Goal: Transaction & Acquisition: Book appointment/travel/reservation

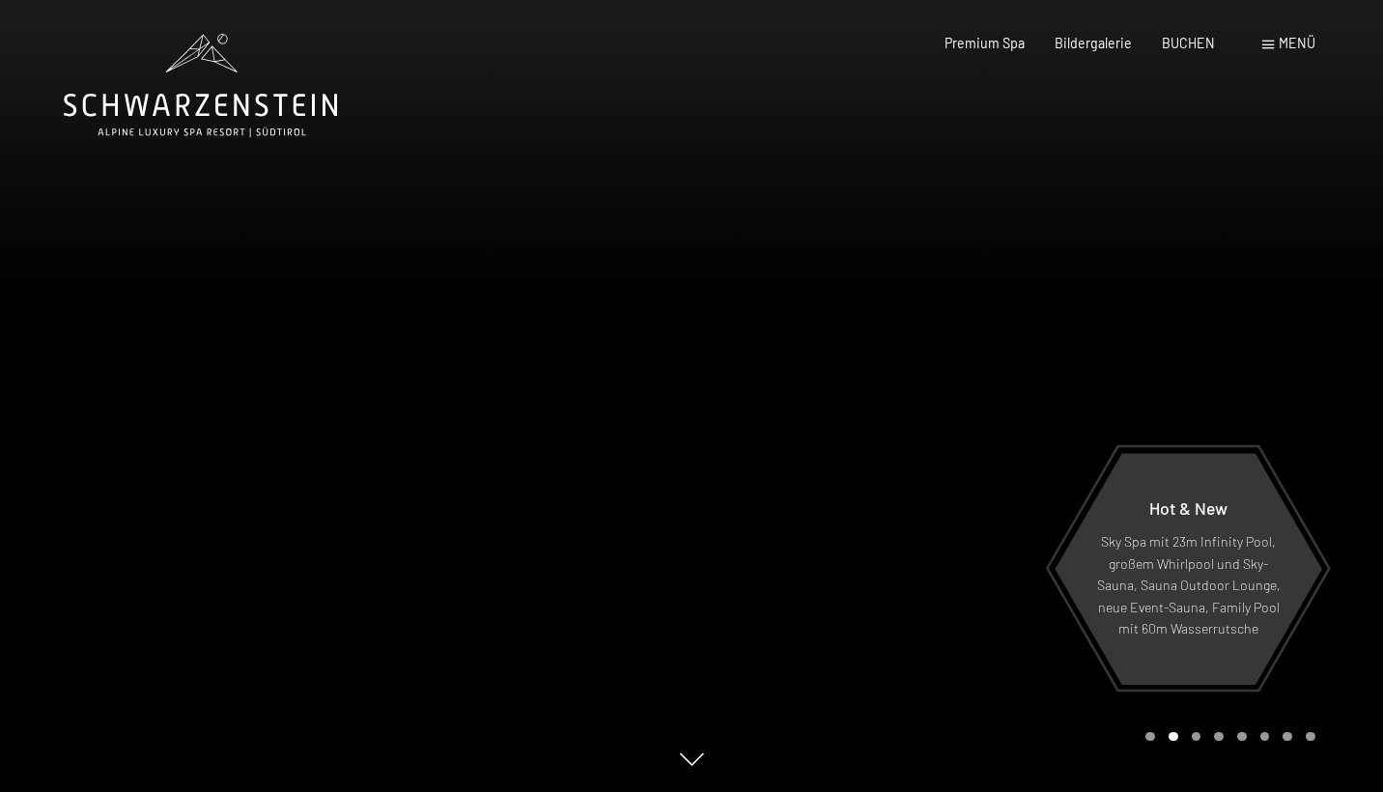
click at [1269, 44] on span at bounding box center [1268, 45] width 12 height 9
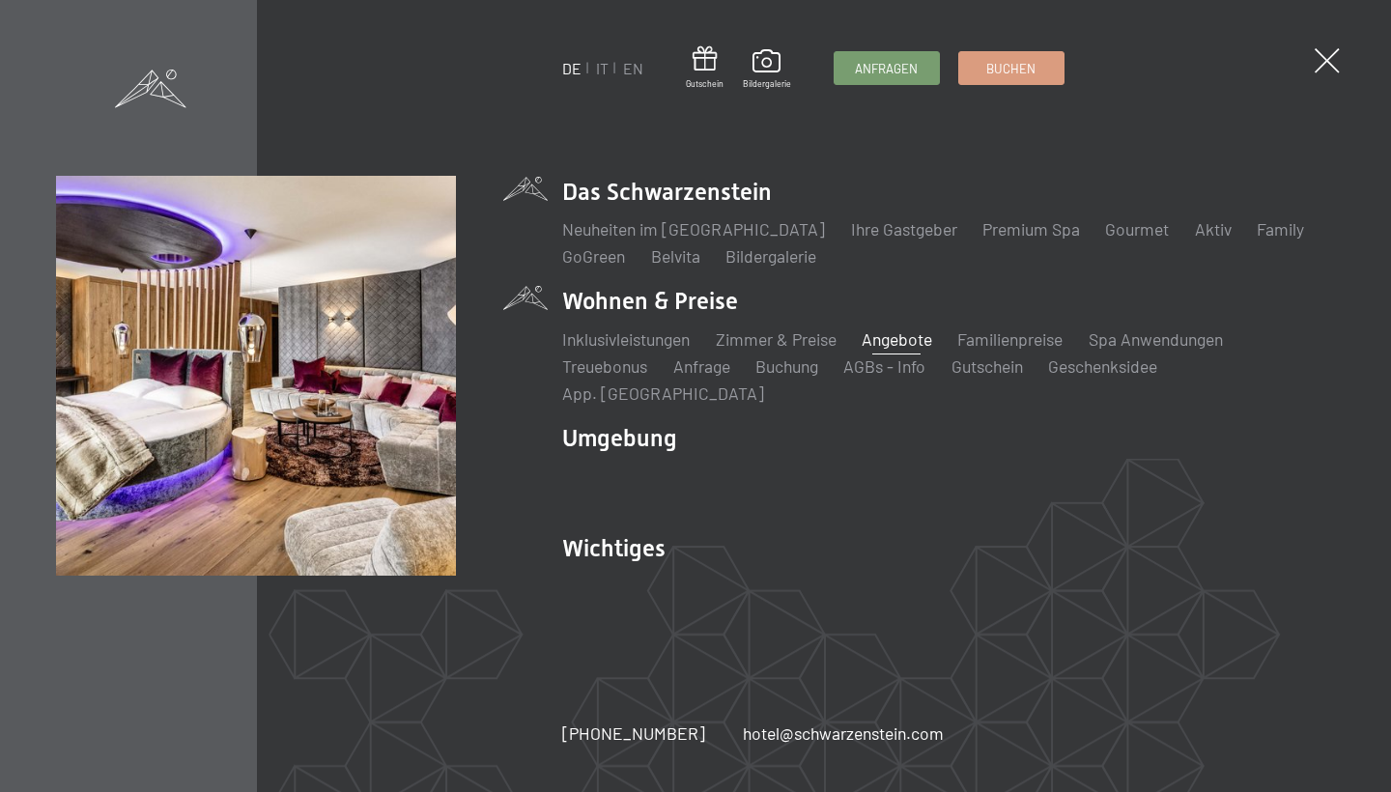
click at [899, 350] on link "Angebote" at bounding box center [897, 338] width 71 height 21
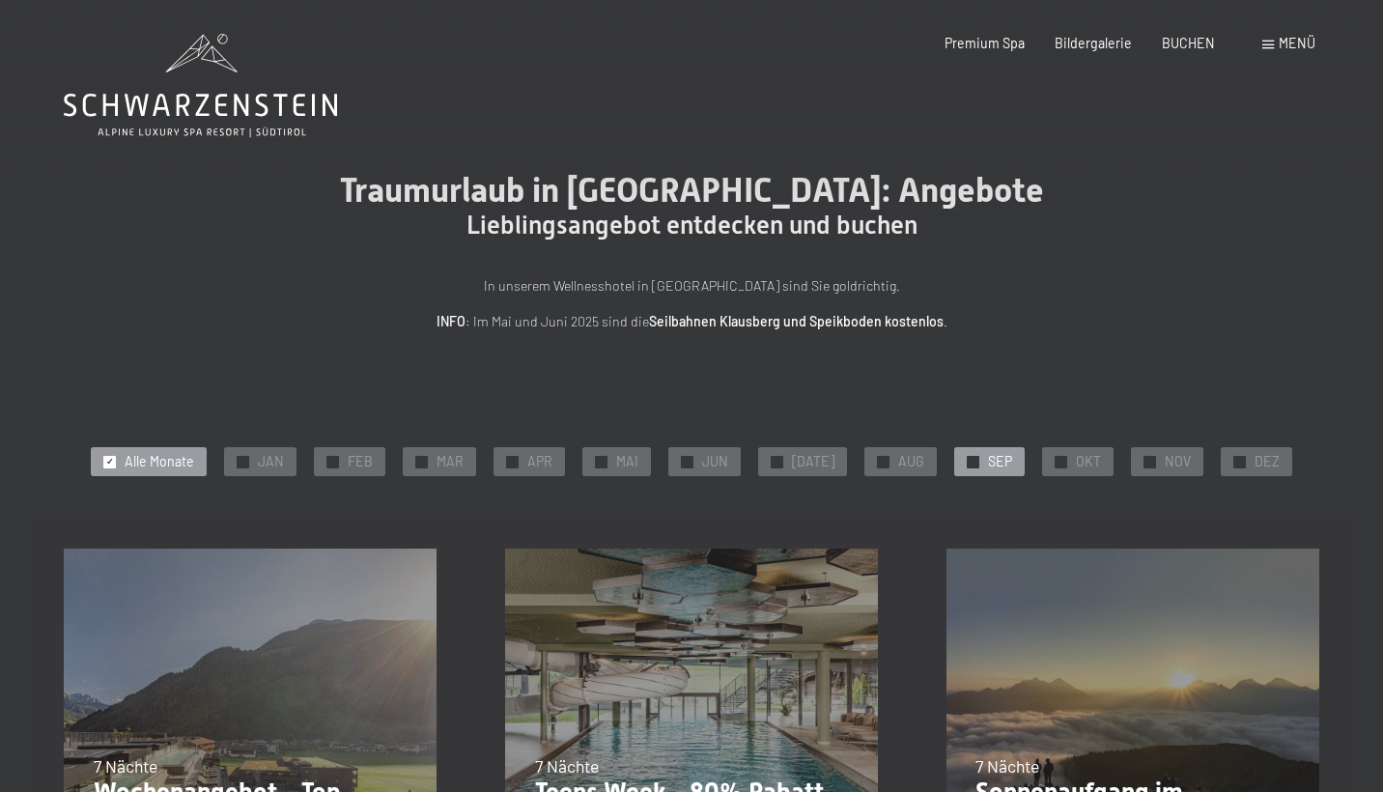
click at [989, 456] on span "SEP" at bounding box center [1000, 461] width 24 height 19
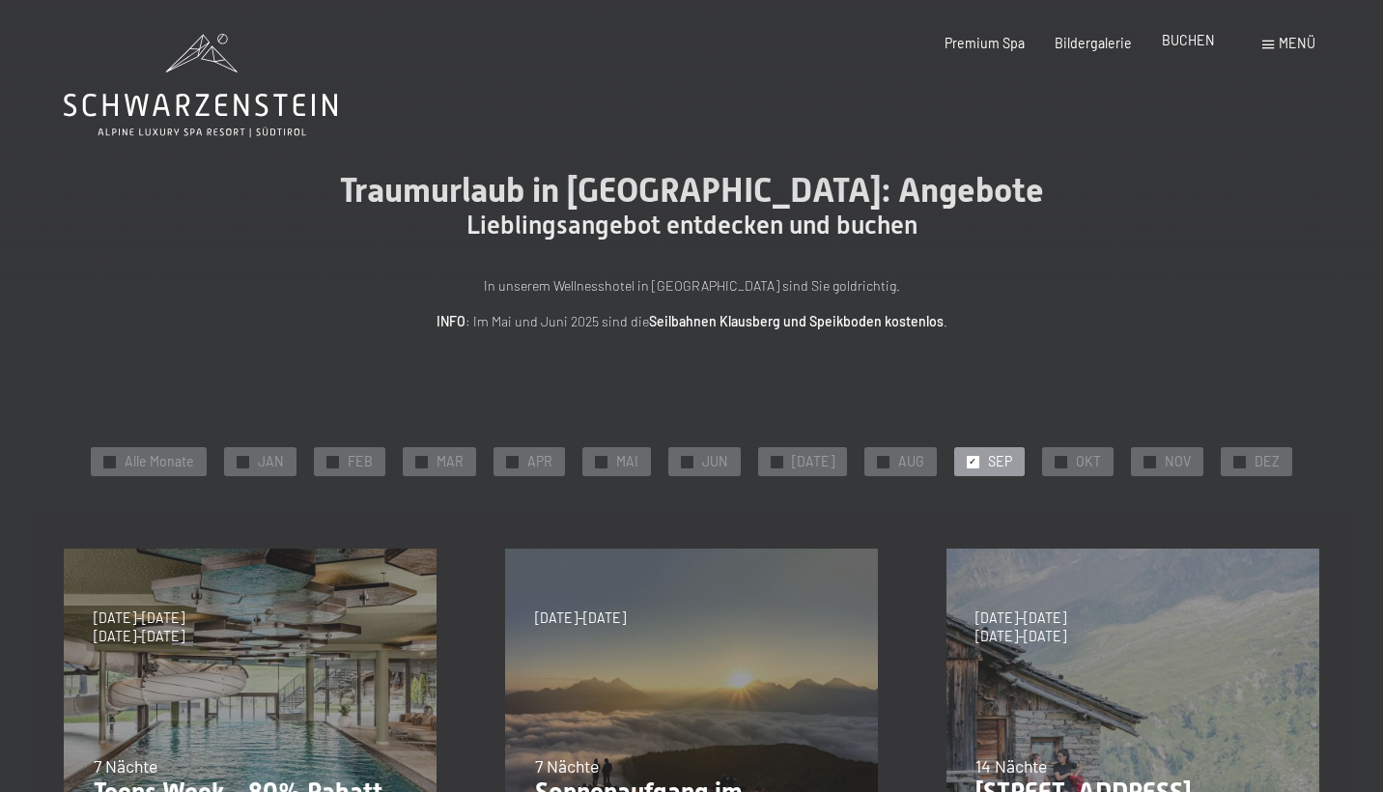
click at [1202, 42] on span "BUCHEN" at bounding box center [1188, 40] width 53 height 16
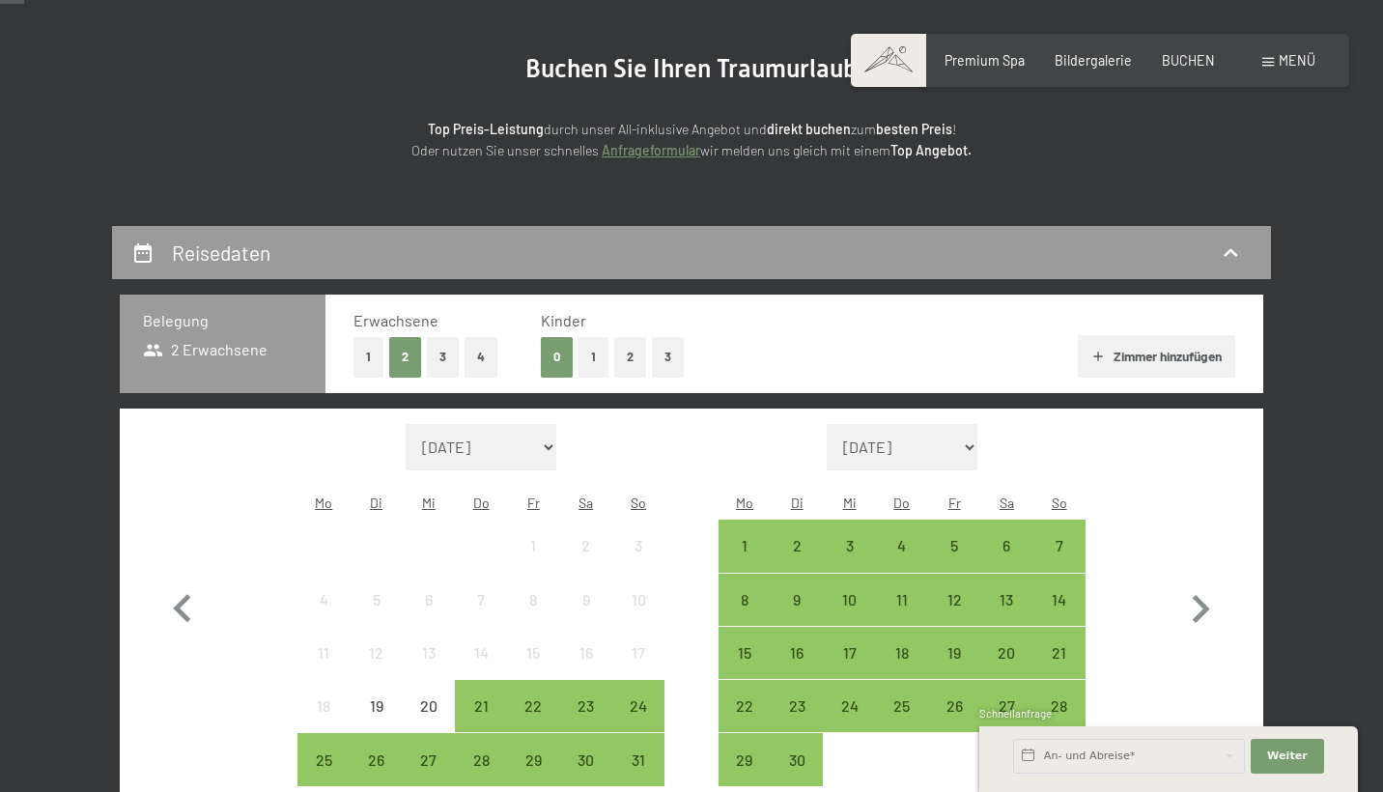
scroll to position [228, 0]
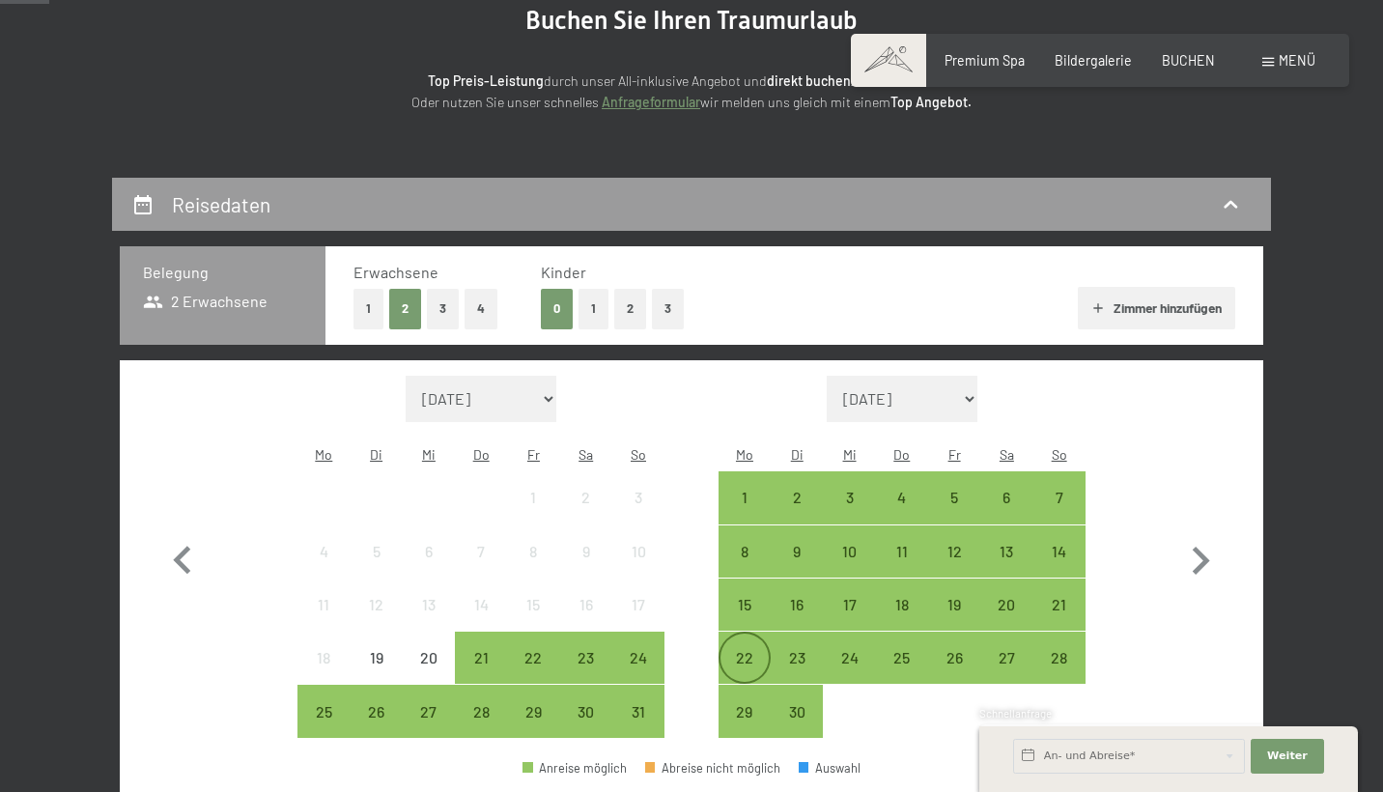
click at [750, 650] on div "22" at bounding box center [745, 674] width 48 height 48
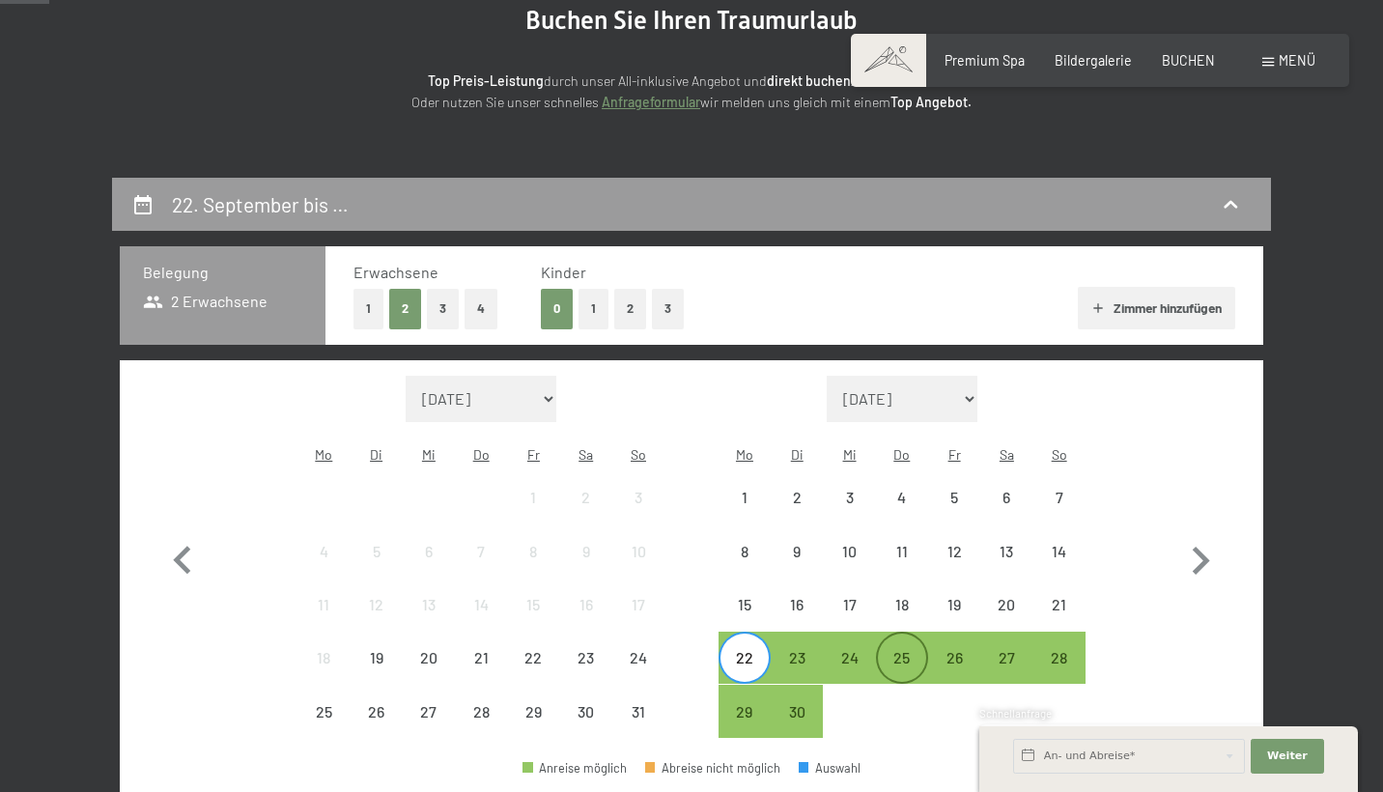
click at [904, 650] on div "25" at bounding box center [902, 674] width 48 height 48
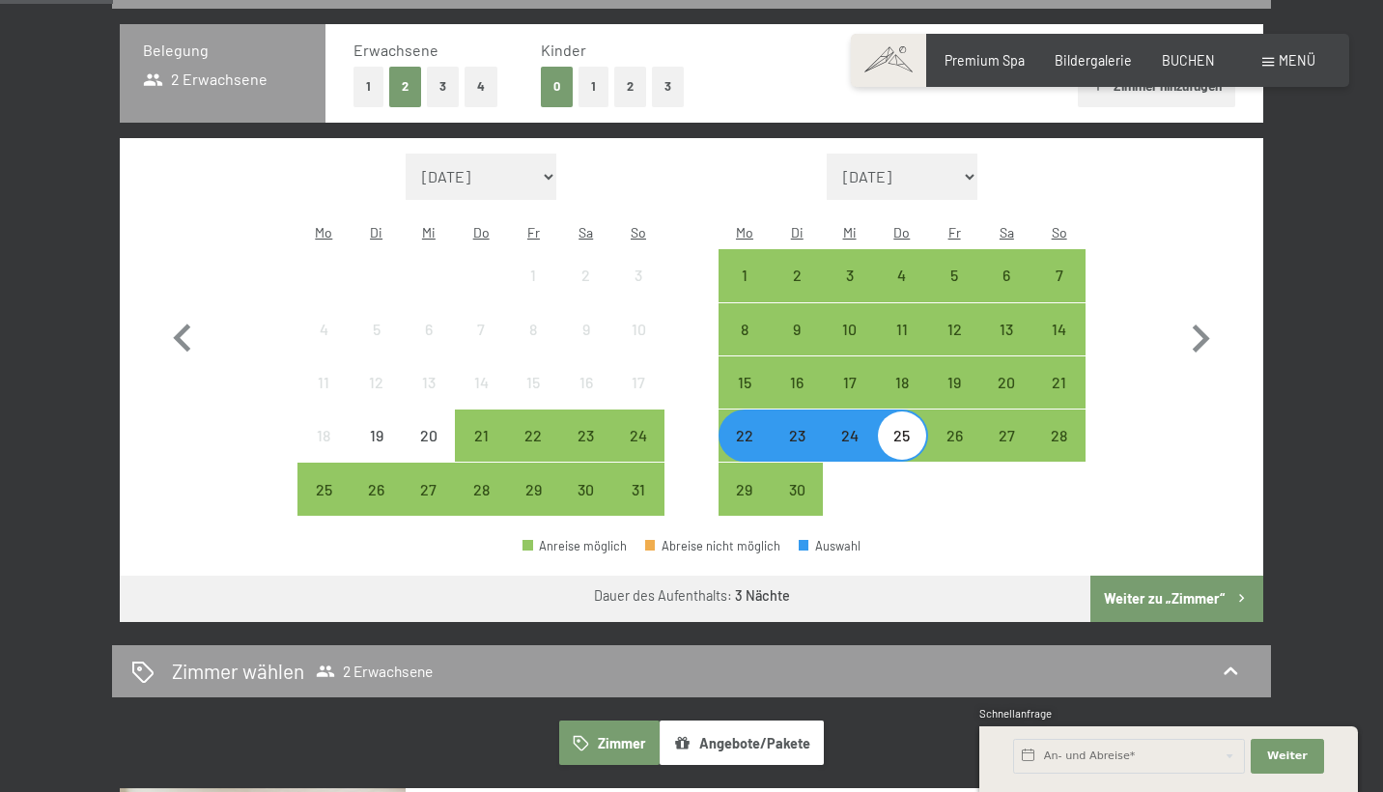
scroll to position [457, 0]
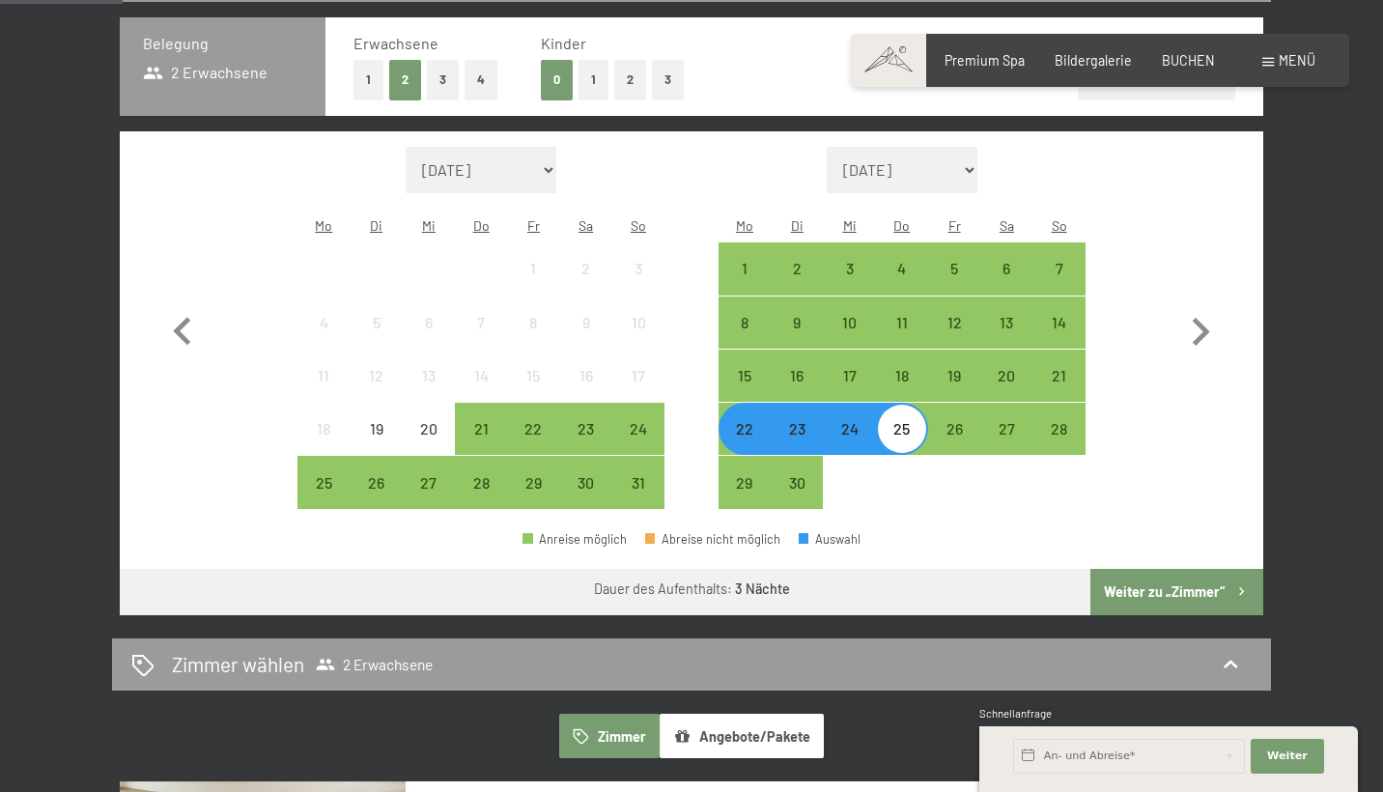
click at [1152, 569] on button "Weiter zu „Zimmer“" at bounding box center [1176, 592] width 173 height 46
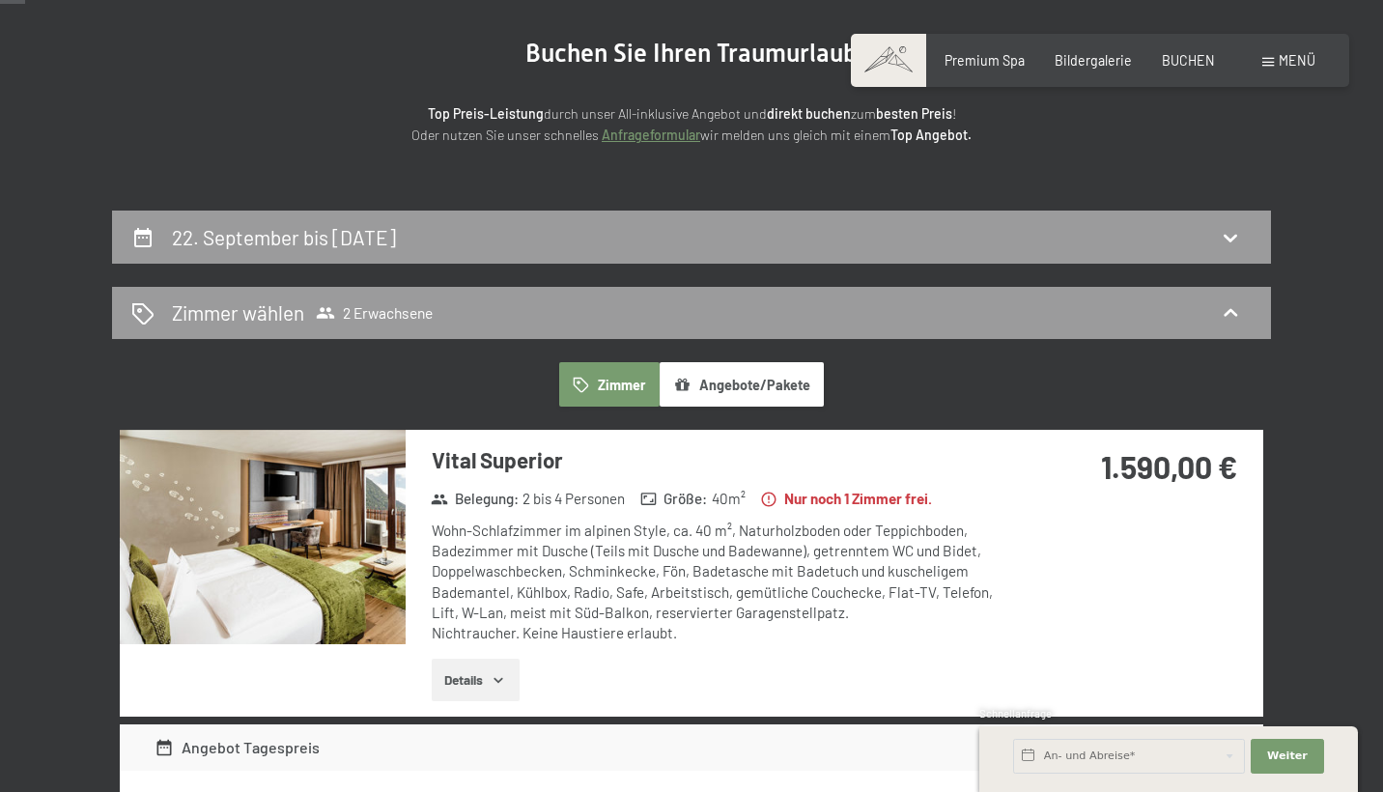
scroll to position [258, 0]
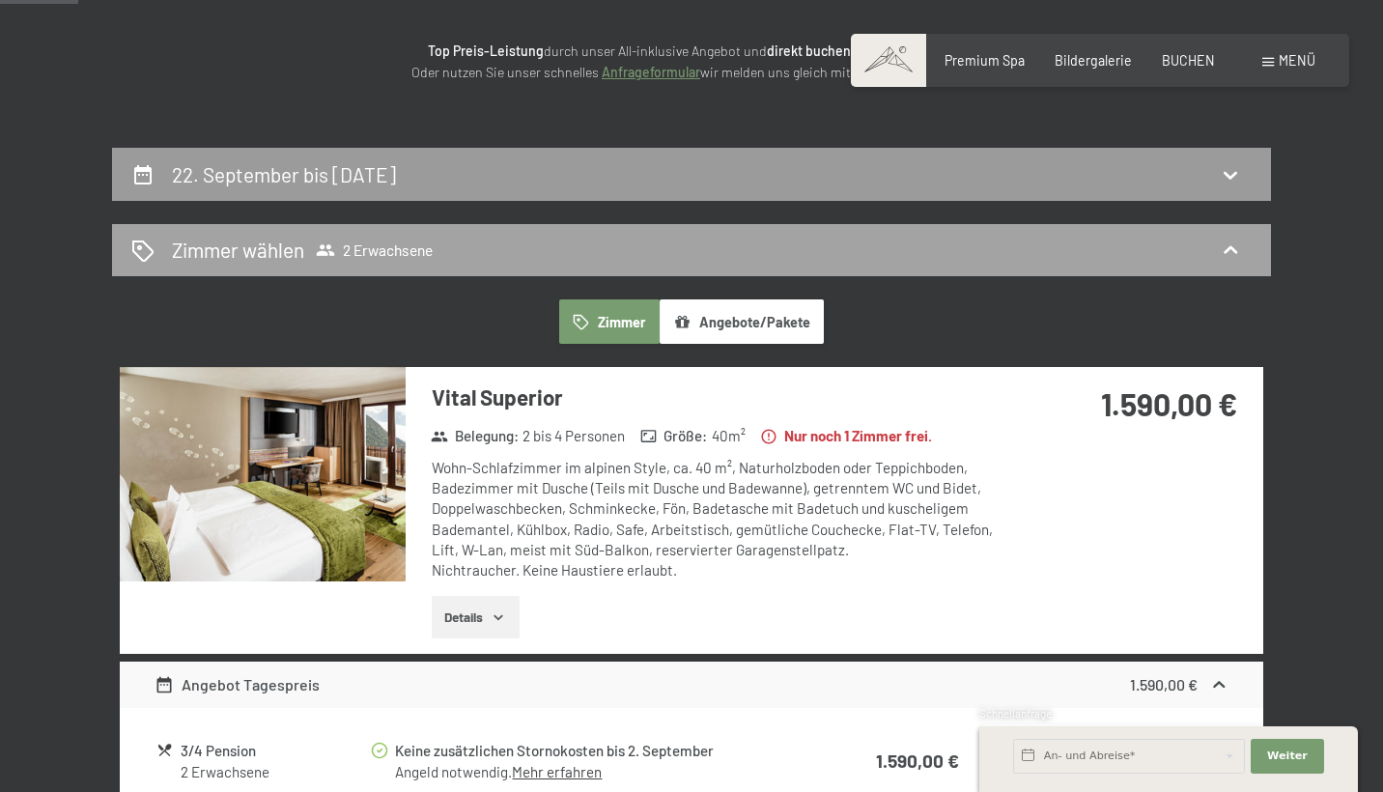
click at [1020, 243] on div "Zimmer wählen 2 Erwachsene" at bounding box center [691, 250] width 1120 height 28
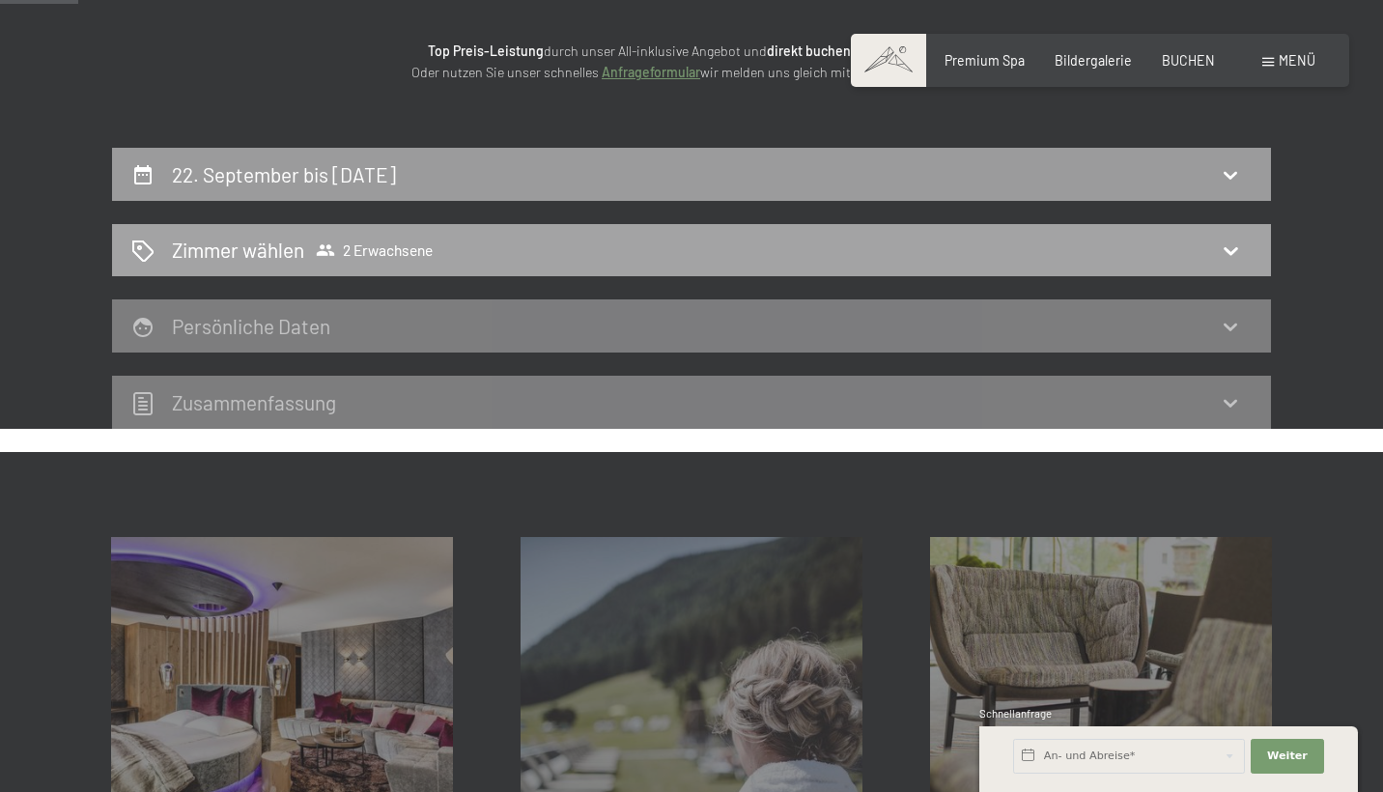
click at [1224, 246] on icon at bounding box center [1230, 250] width 23 height 23
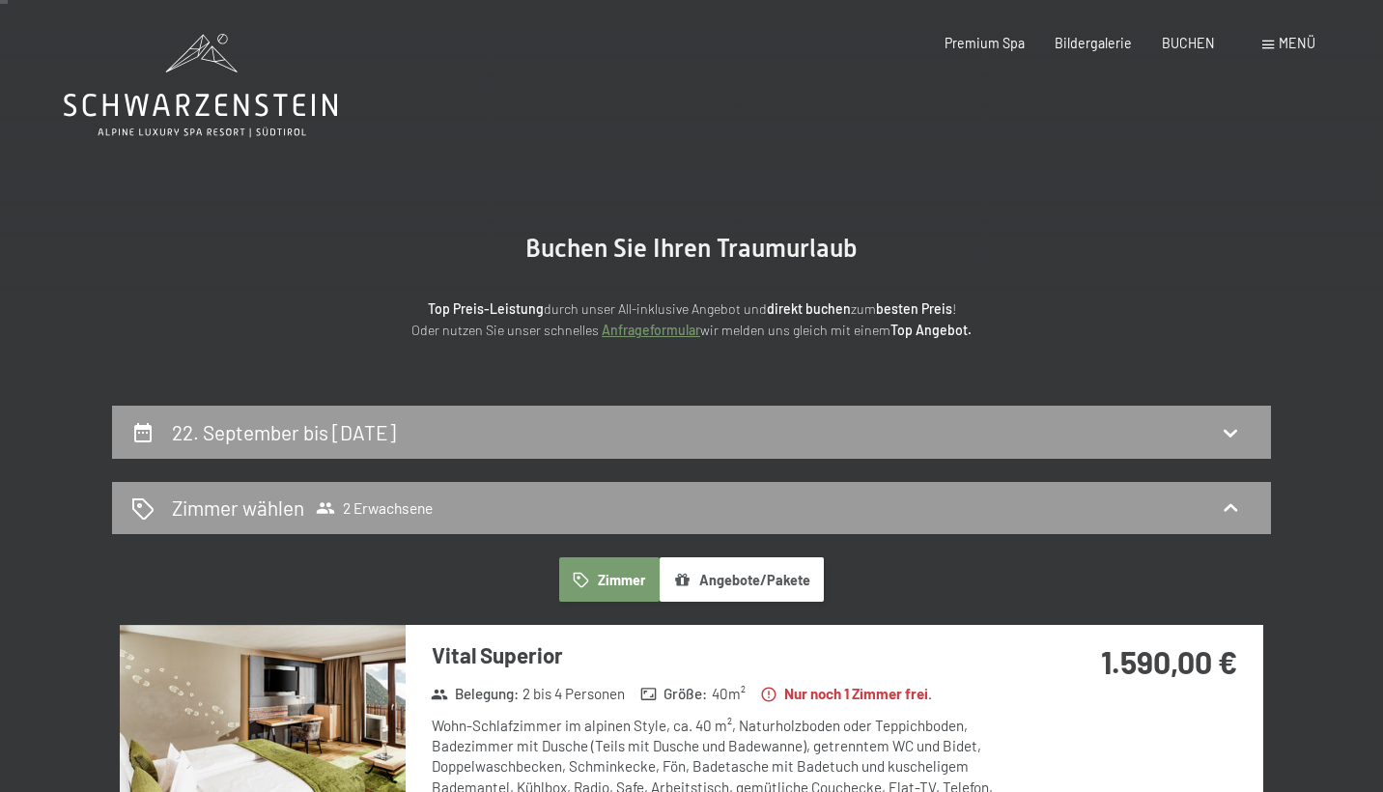
scroll to position [1, 0]
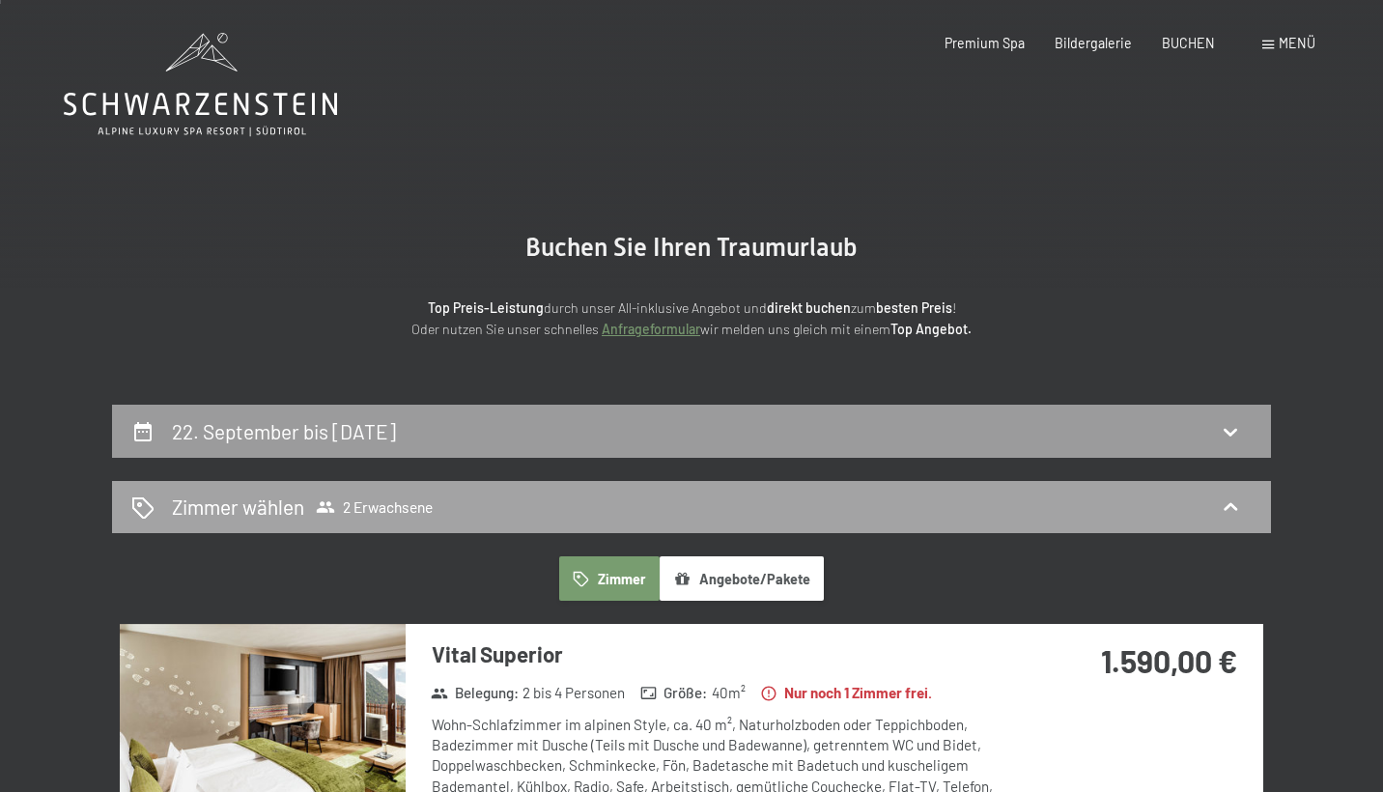
click at [369, 502] on span "2 Erwachsene" at bounding box center [374, 506] width 117 height 19
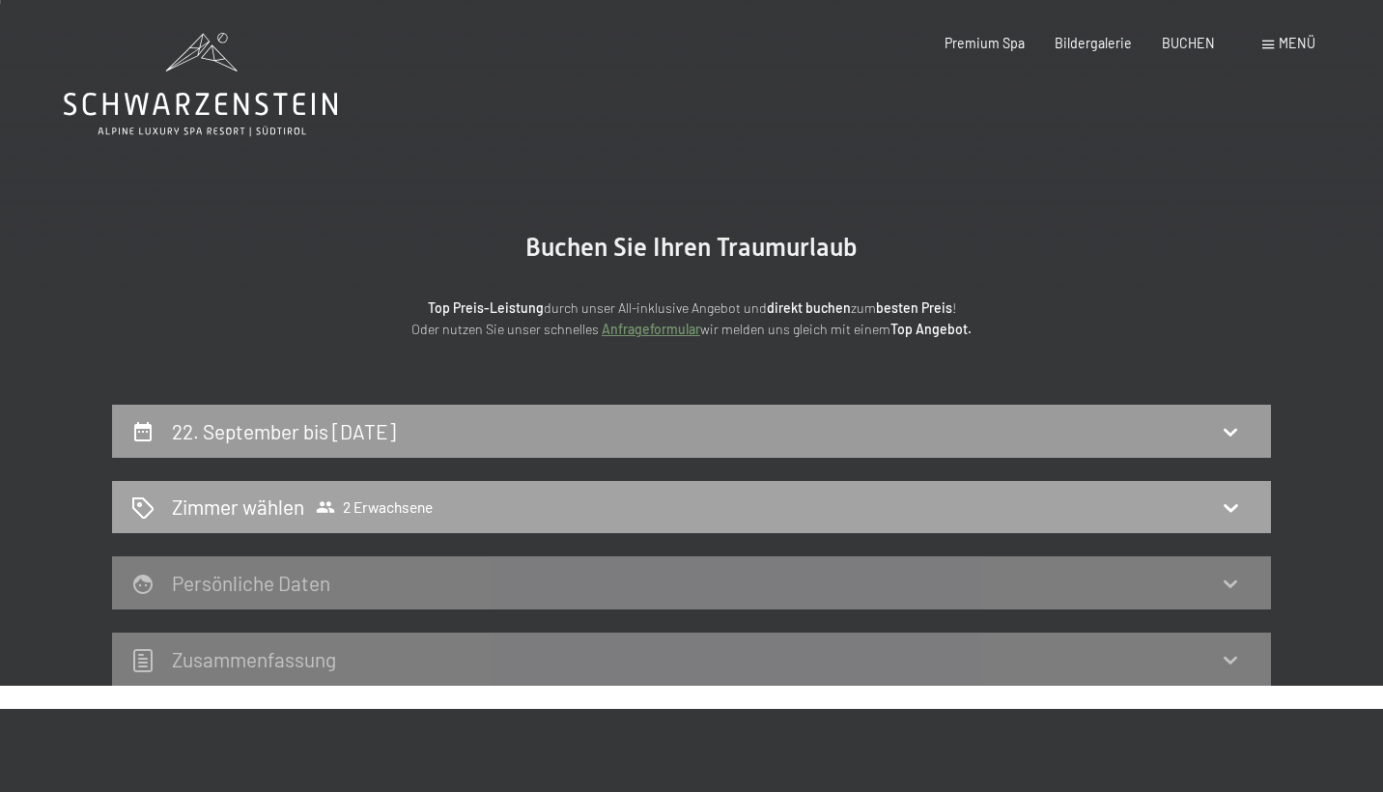
click at [369, 502] on span "2 Erwachsene" at bounding box center [374, 506] width 117 height 19
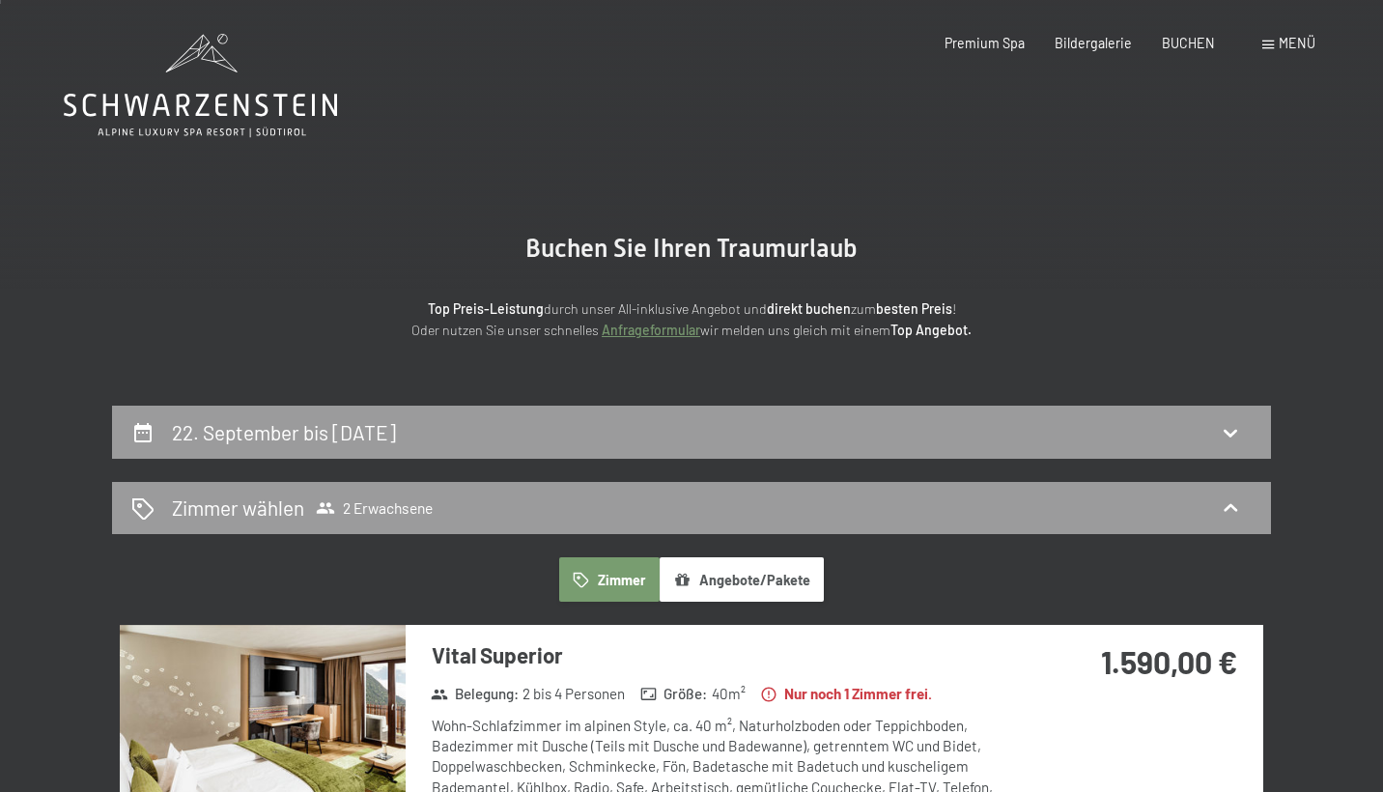
scroll to position [0, 0]
click at [1112, 409] on div "22. September bis 25. September 2025" at bounding box center [691, 432] width 1159 height 53
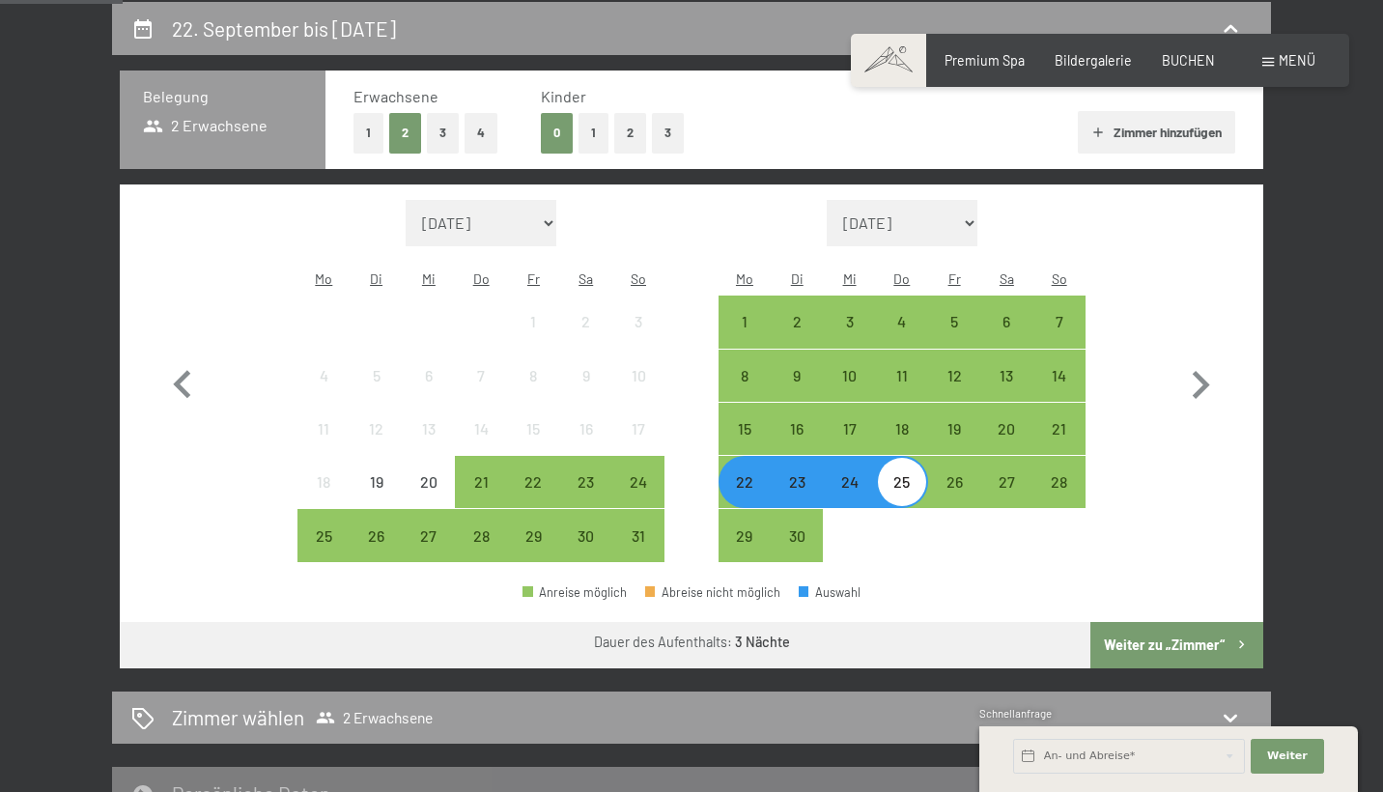
click at [583, 134] on button "1" at bounding box center [594, 133] width 30 height 40
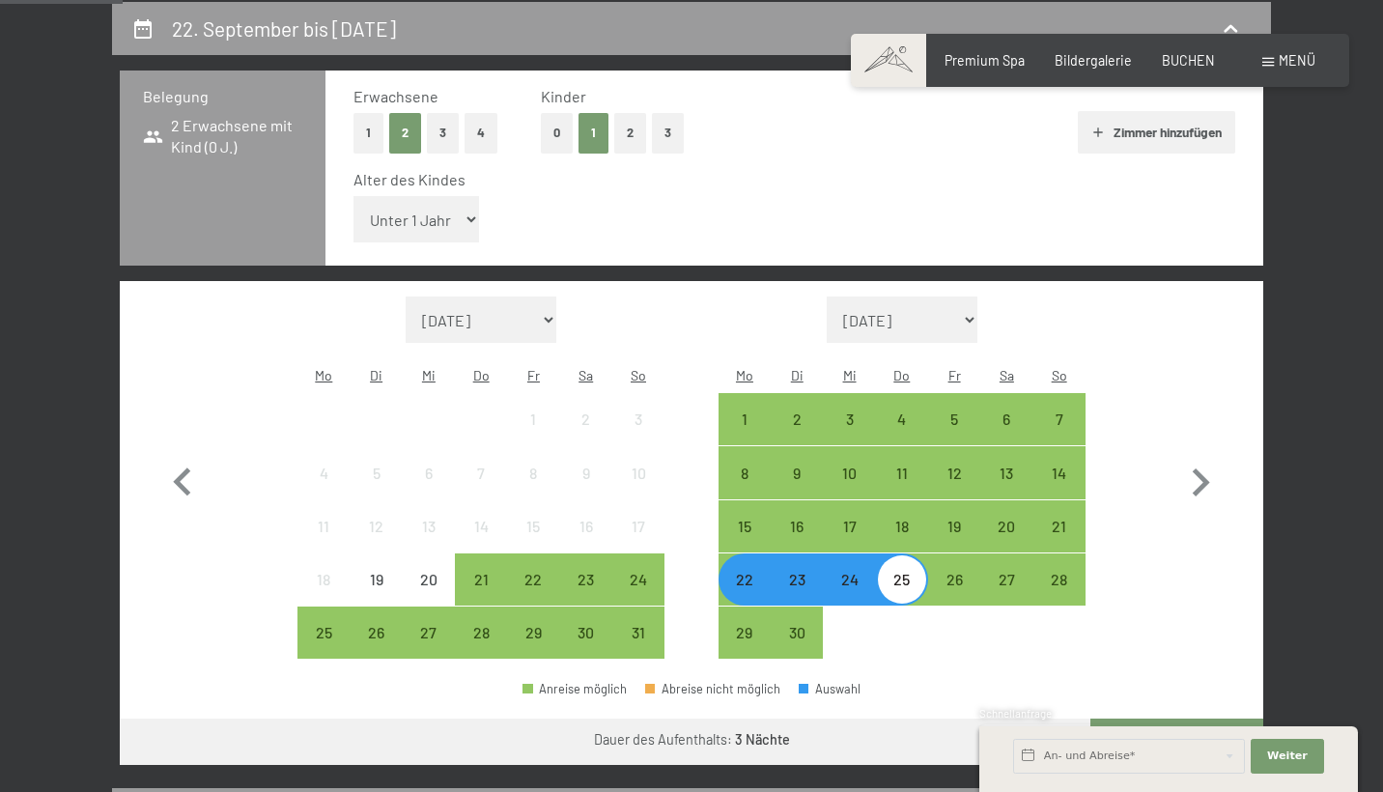
click at [1168, 719] on button "Weiter zu „Zimmer“" at bounding box center [1176, 742] width 173 height 46
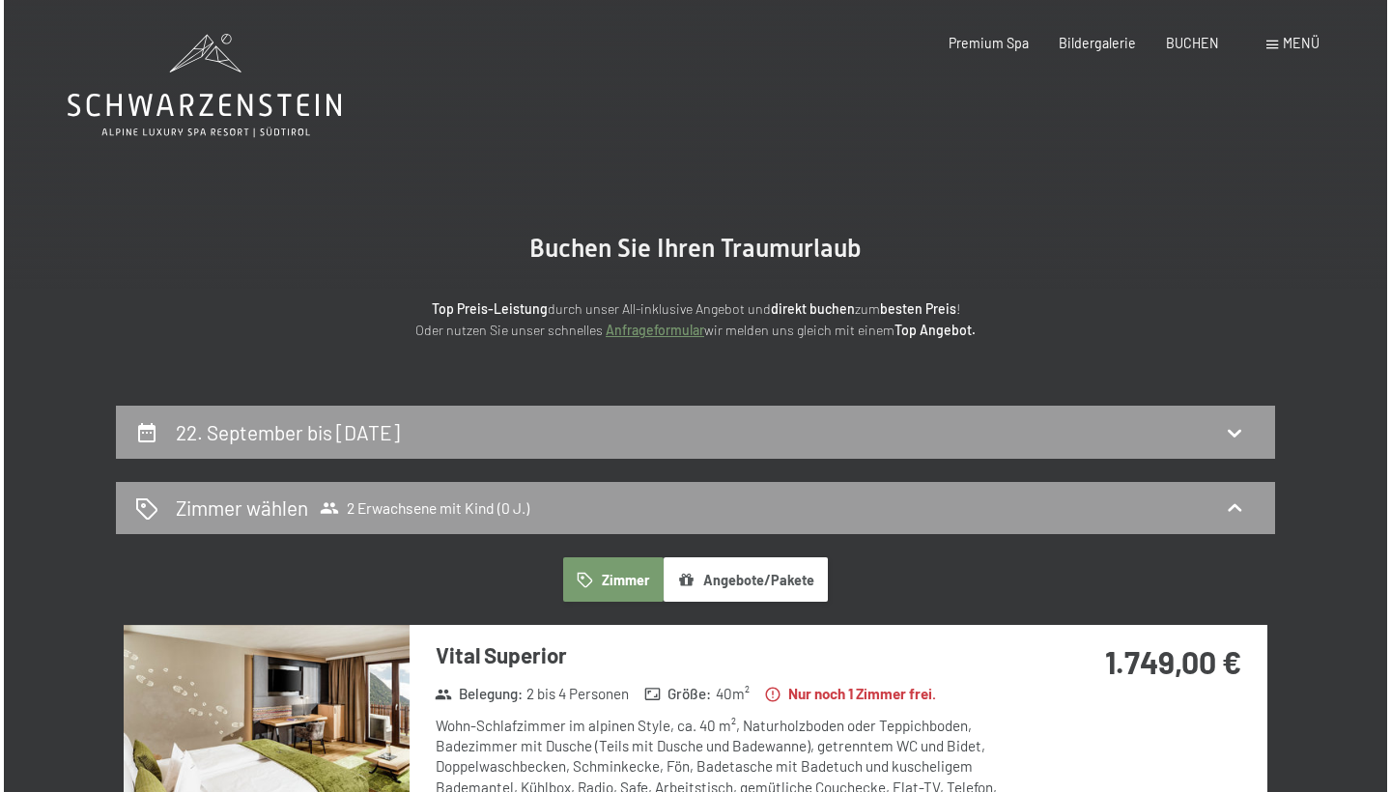
scroll to position [0, 0]
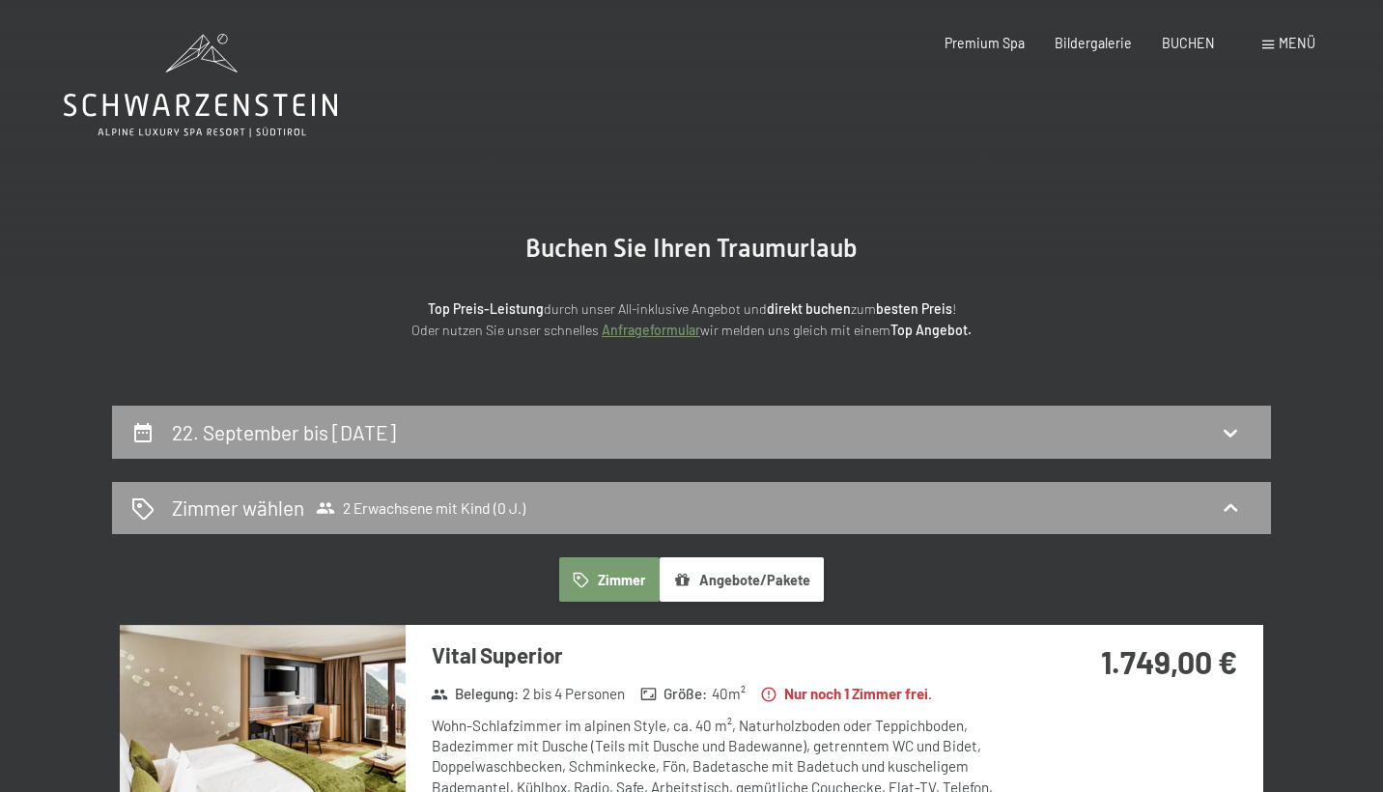
click at [1268, 48] on span at bounding box center [1268, 45] width 12 height 9
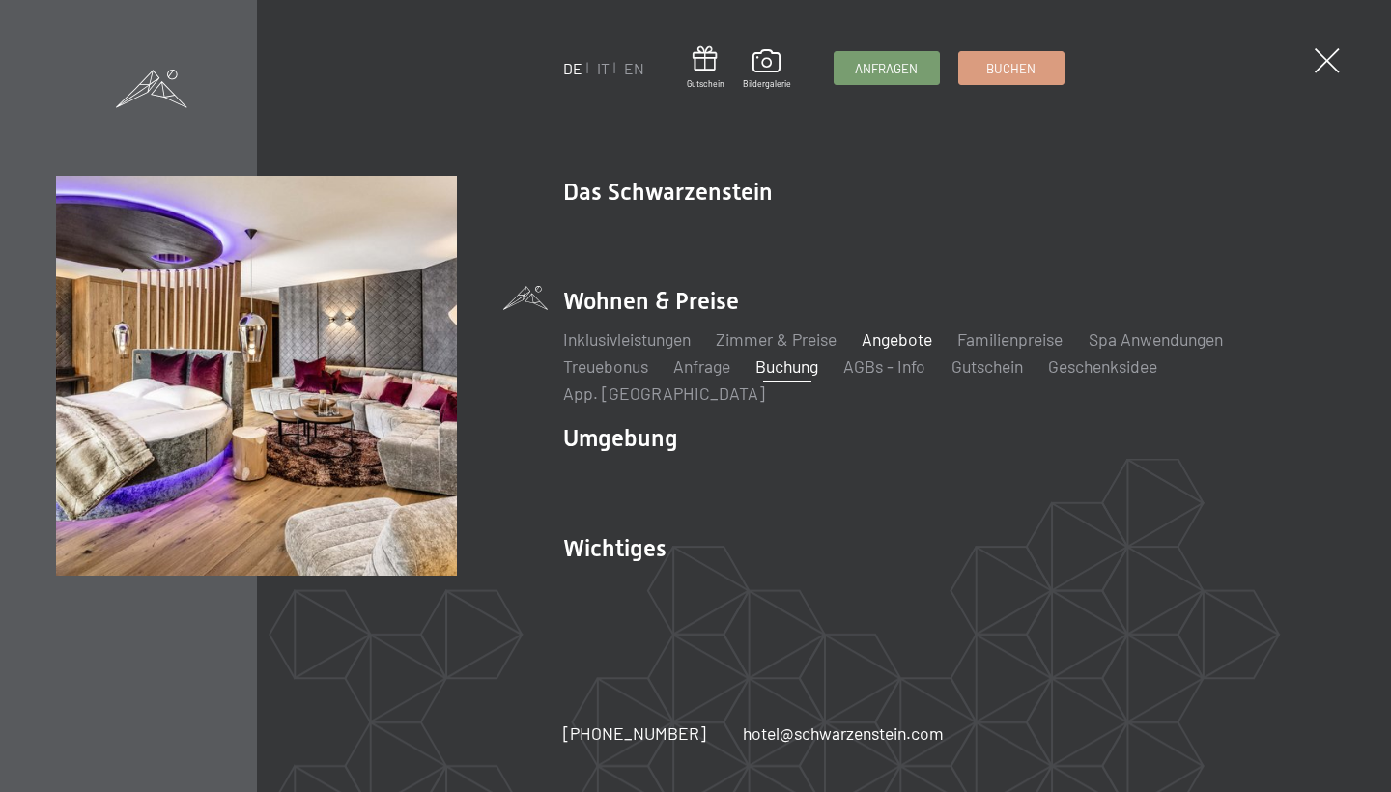
click at [917, 350] on link "Angebote" at bounding box center [897, 338] width 71 height 21
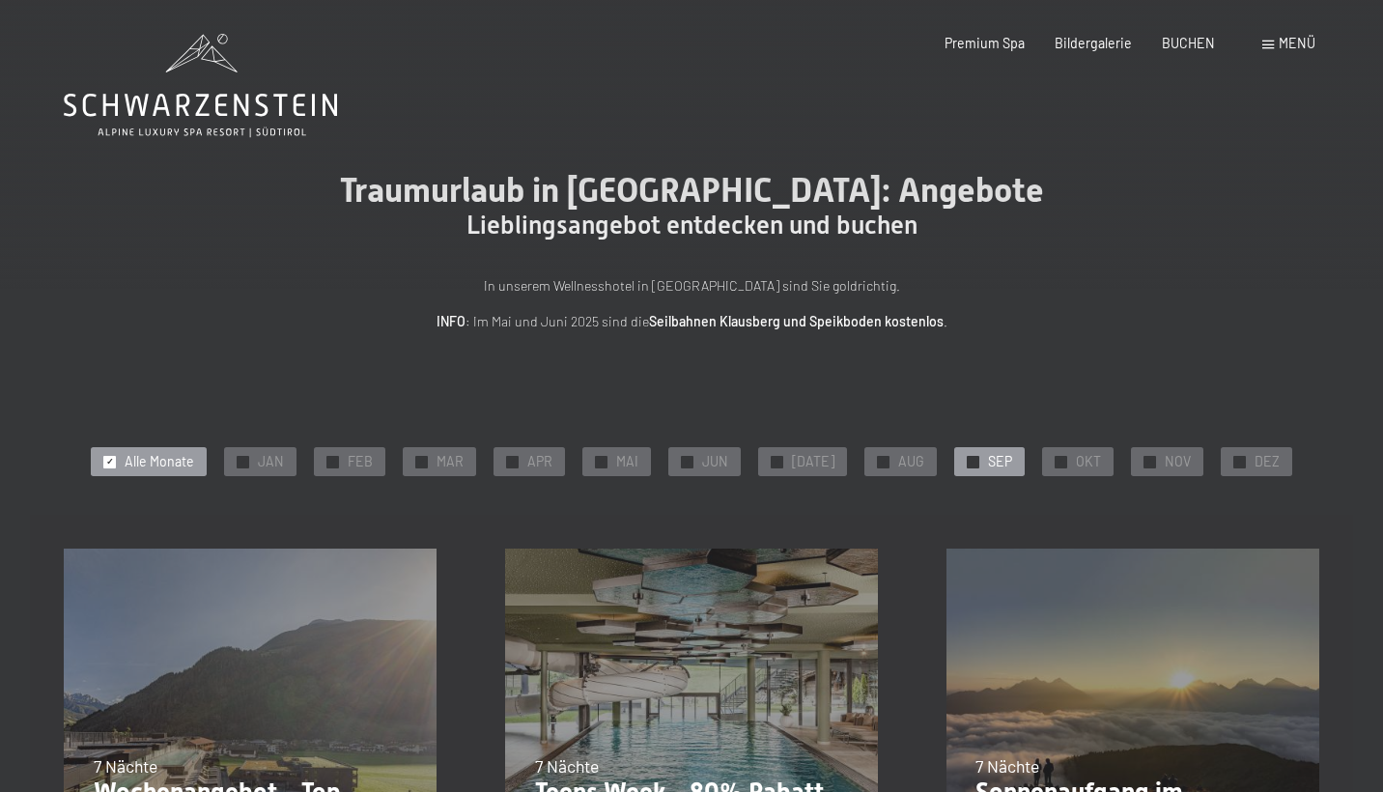
click at [988, 455] on span "SEP" at bounding box center [1000, 461] width 24 height 19
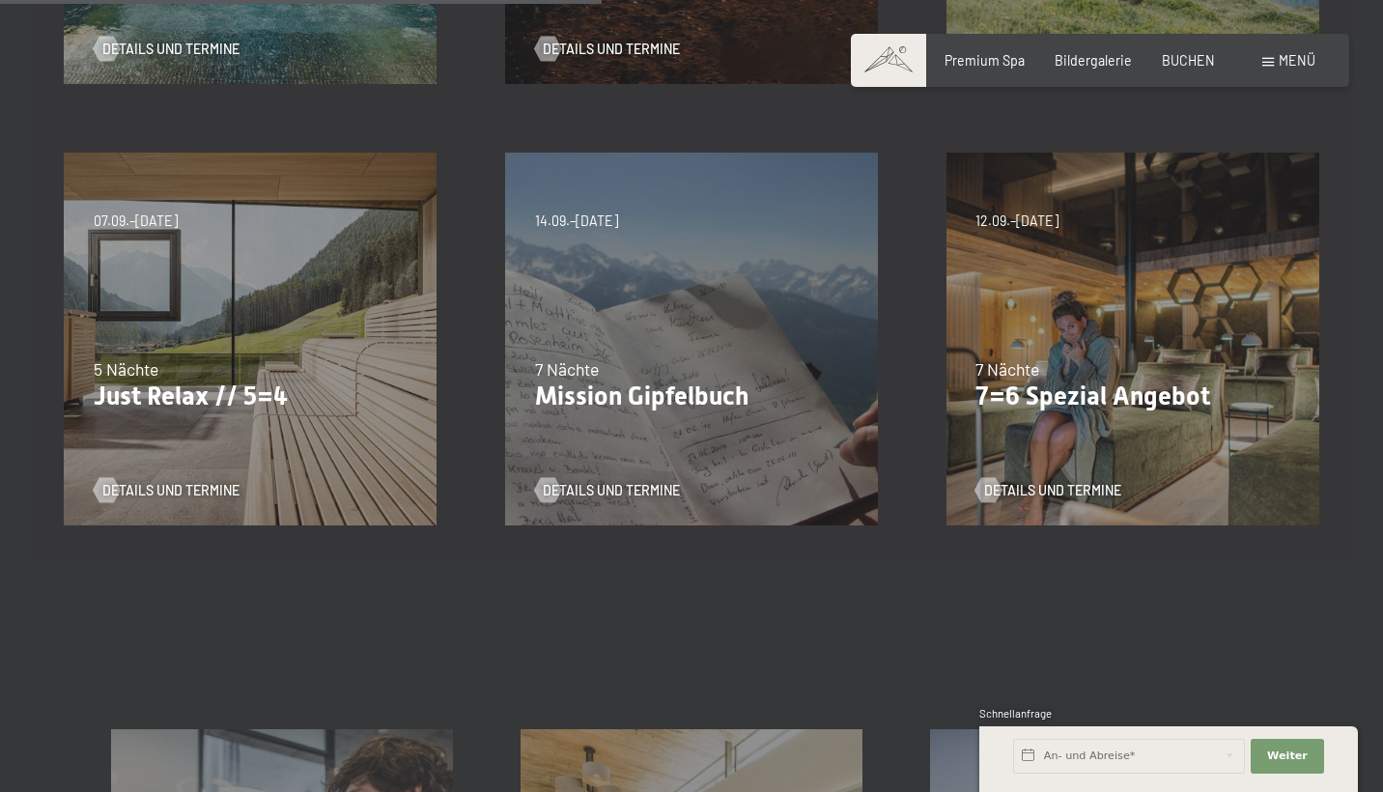
scroll to position [835, 0]
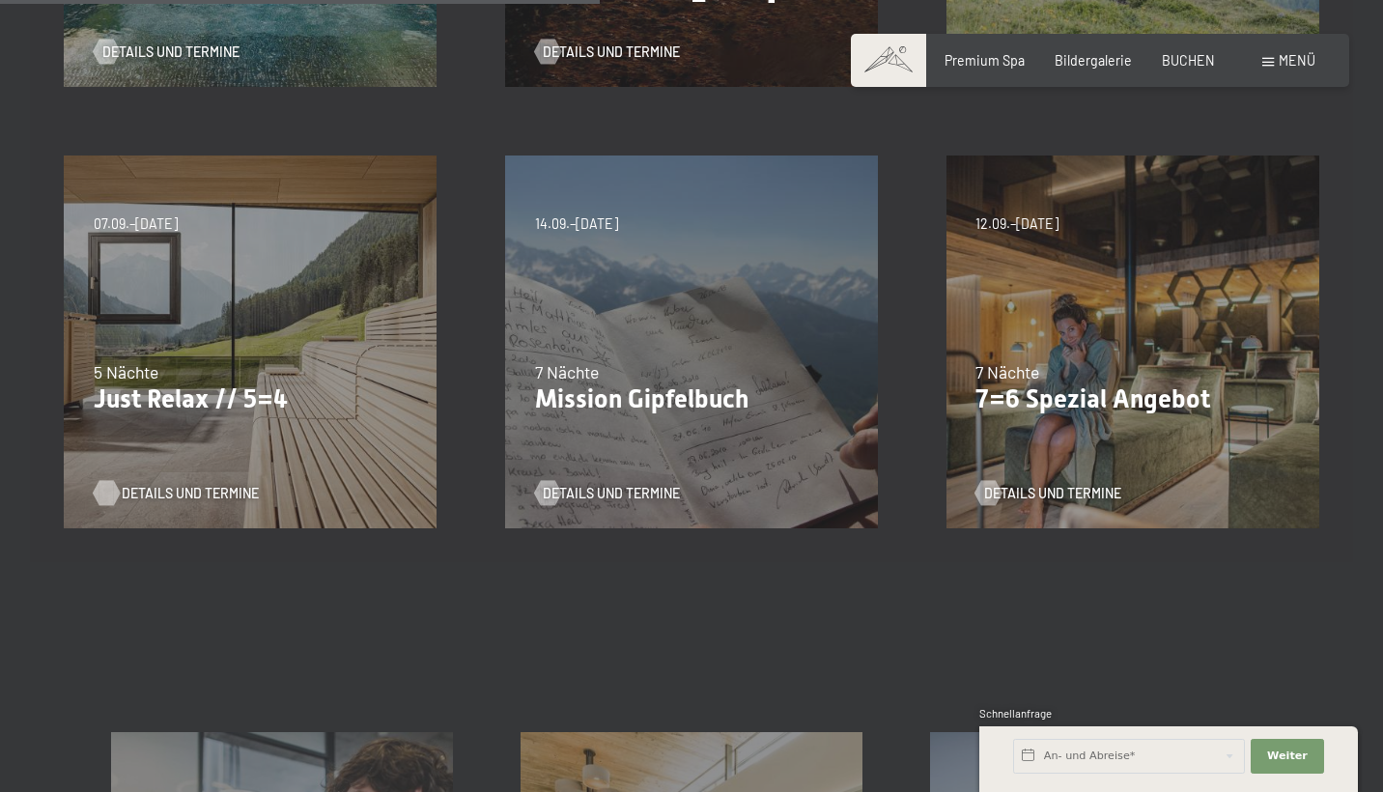
click at [203, 488] on span "Details und Termine" at bounding box center [190, 493] width 137 height 19
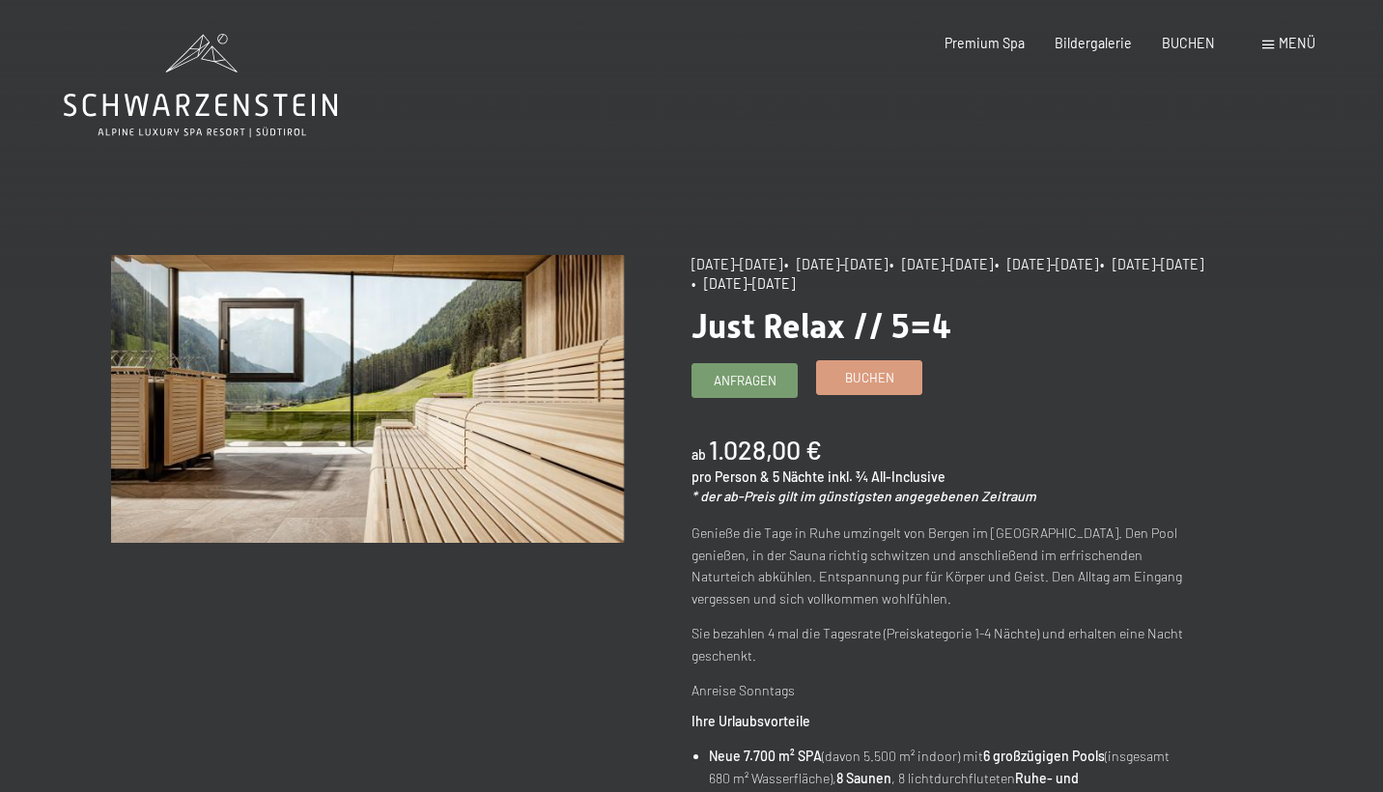
click at [892, 384] on span "Buchen" at bounding box center [869, 377] width 49 height 17
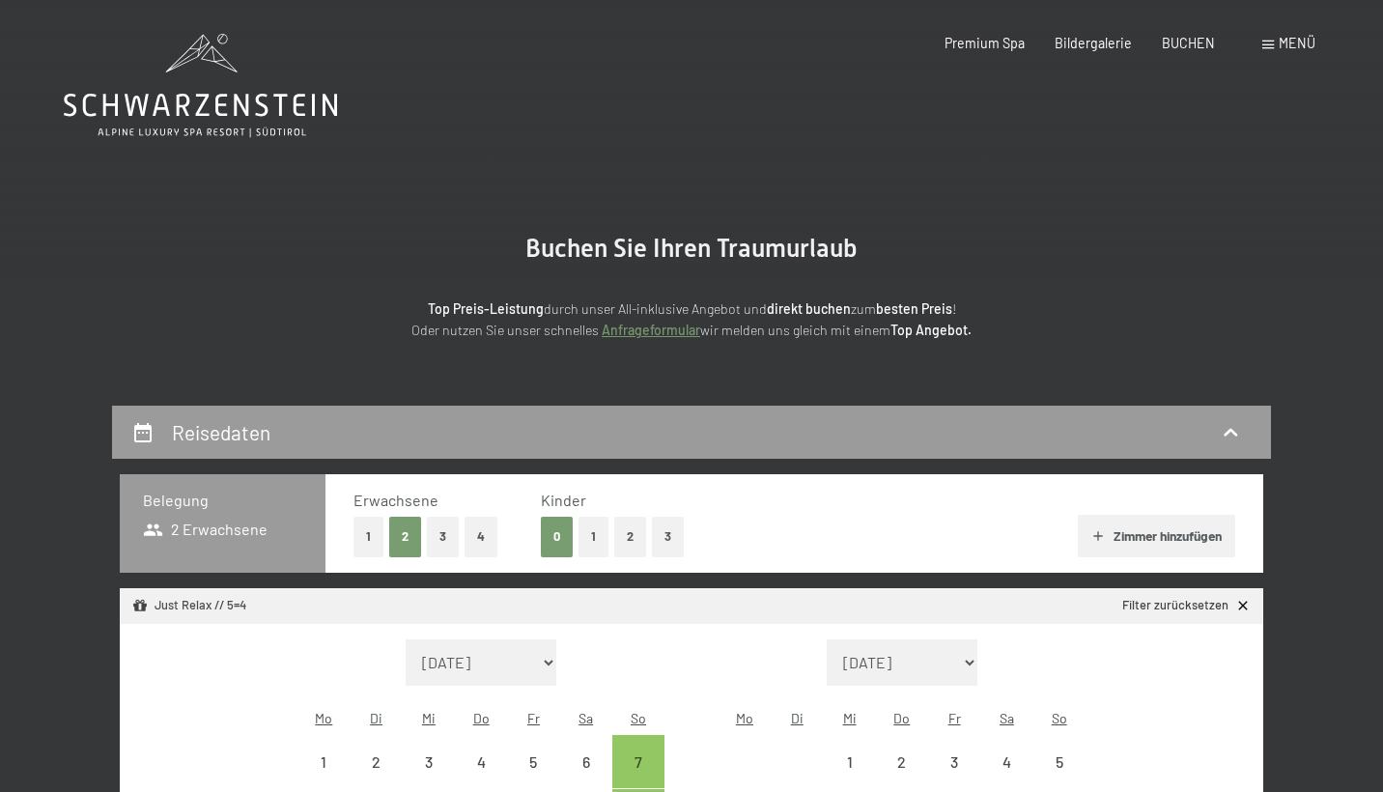
select select "2025-09-01"
select select "2025-10-01"
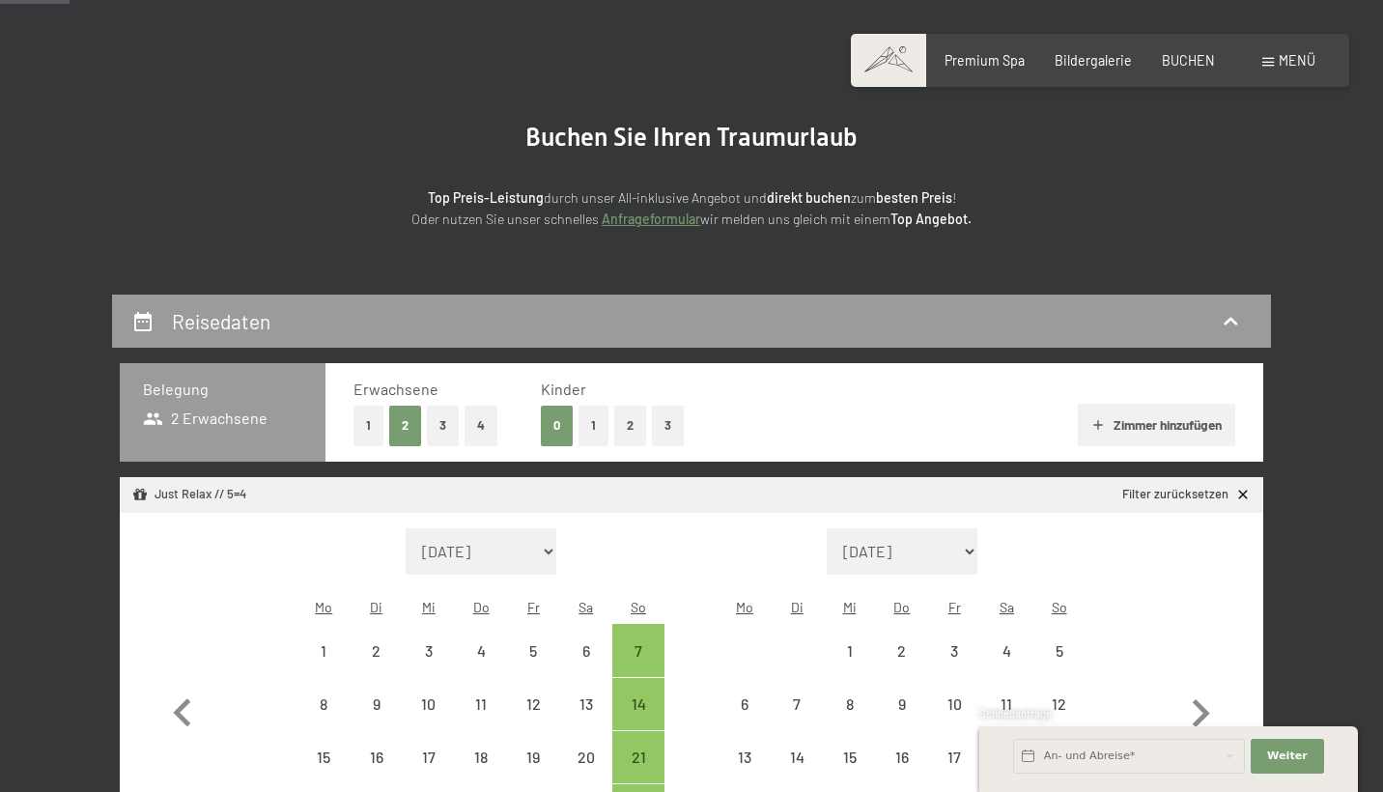
scroll to position [119, 0]
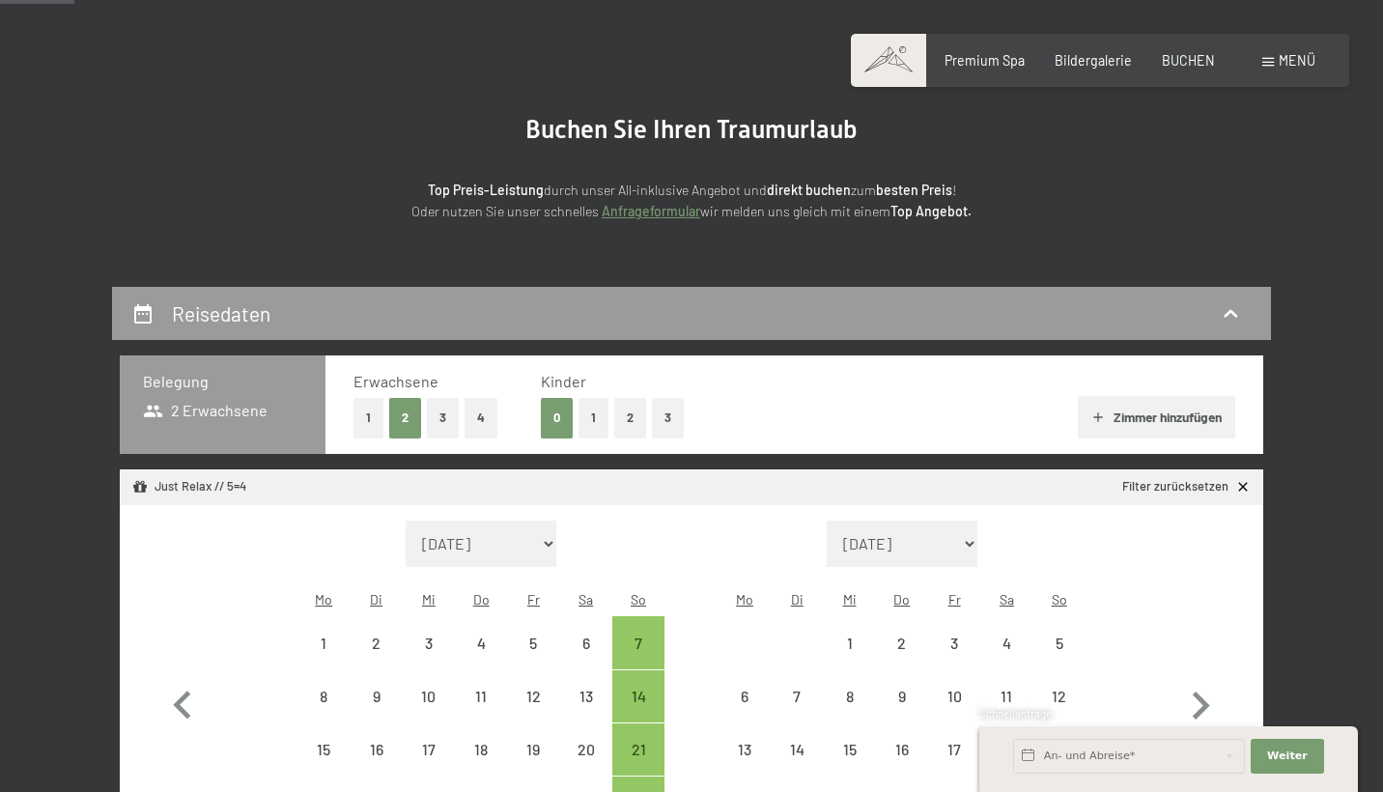
click at [588, 410] on button "1" at bounding box center [594, 418] width 30 height 40
select select "2025-09-01"
select select "2025-10-01"
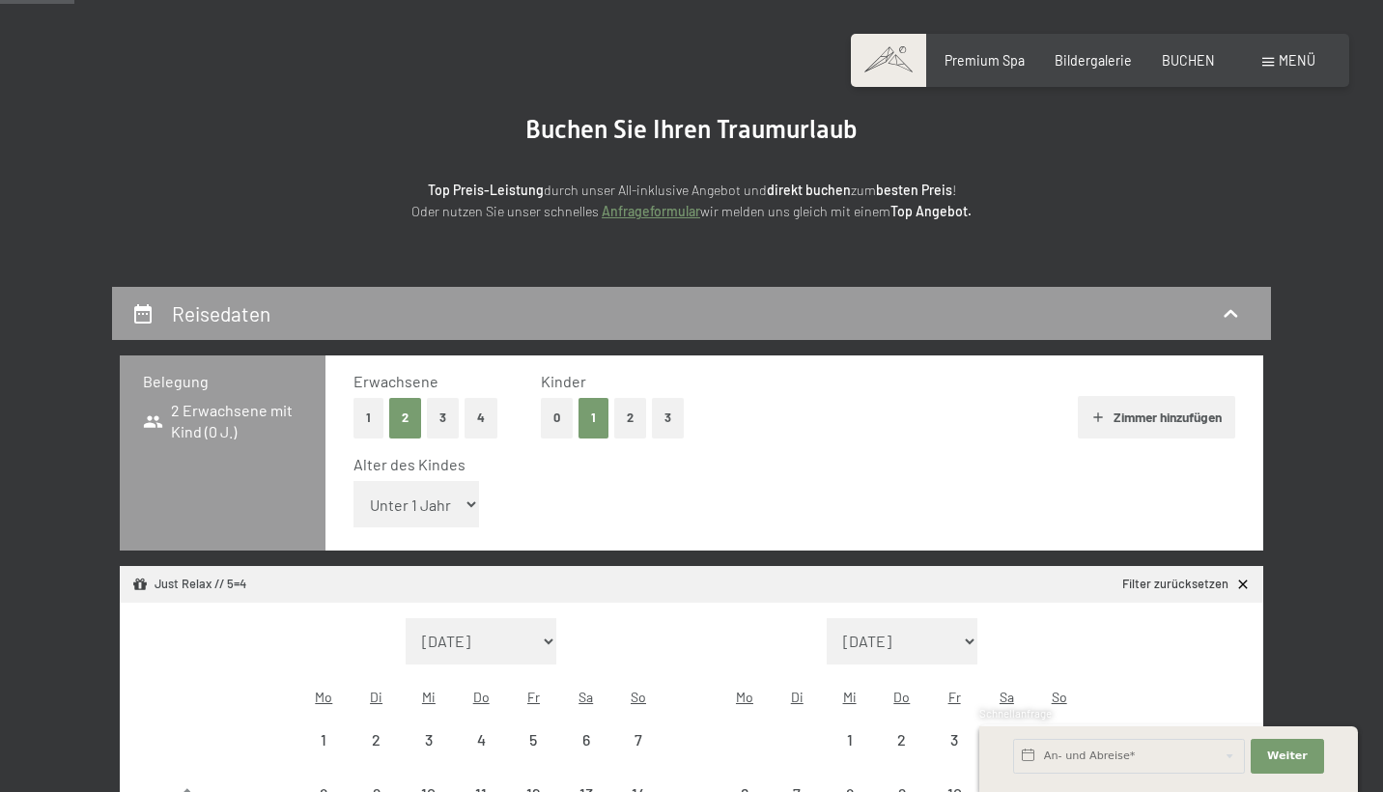
select select "2025-09-01"
select select "2025-10-01"
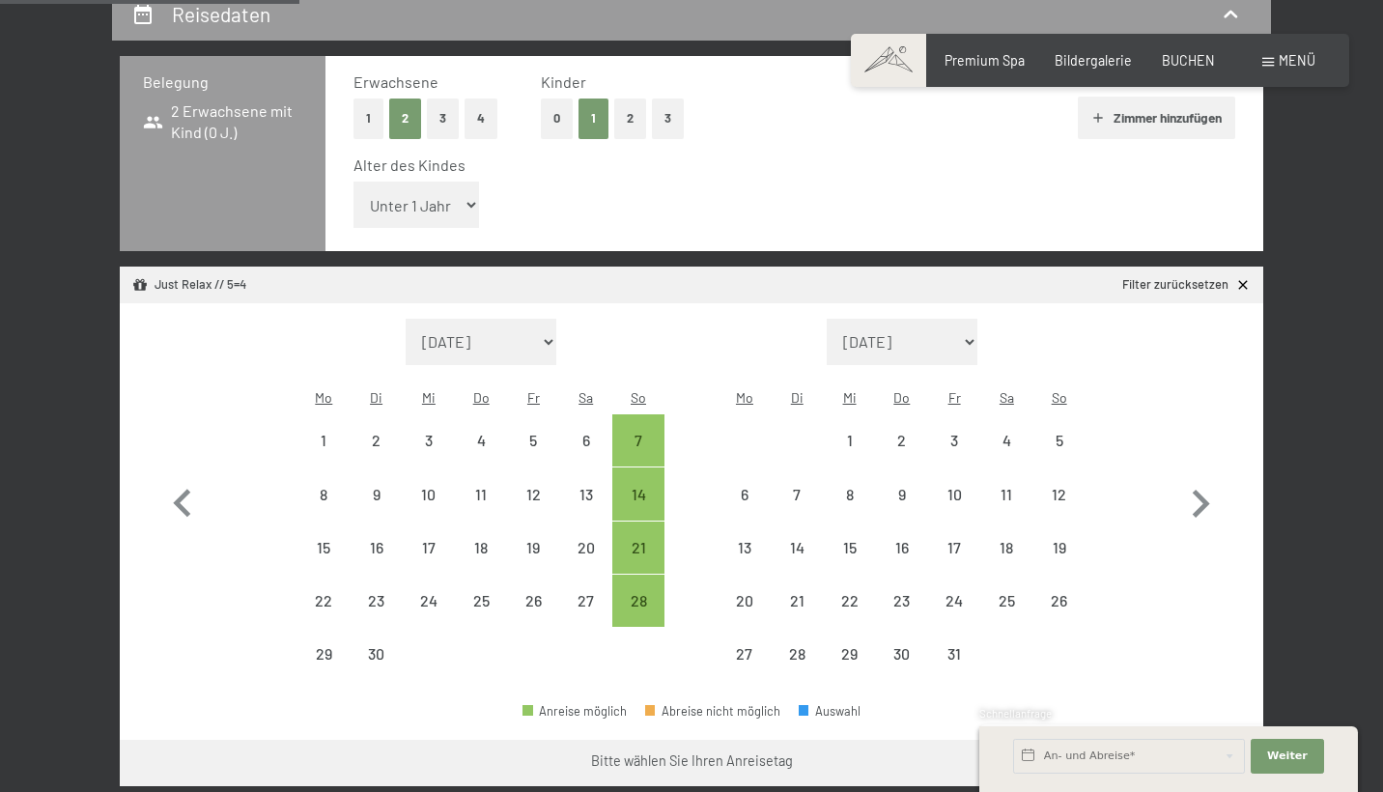
scroll to position [452, 0]
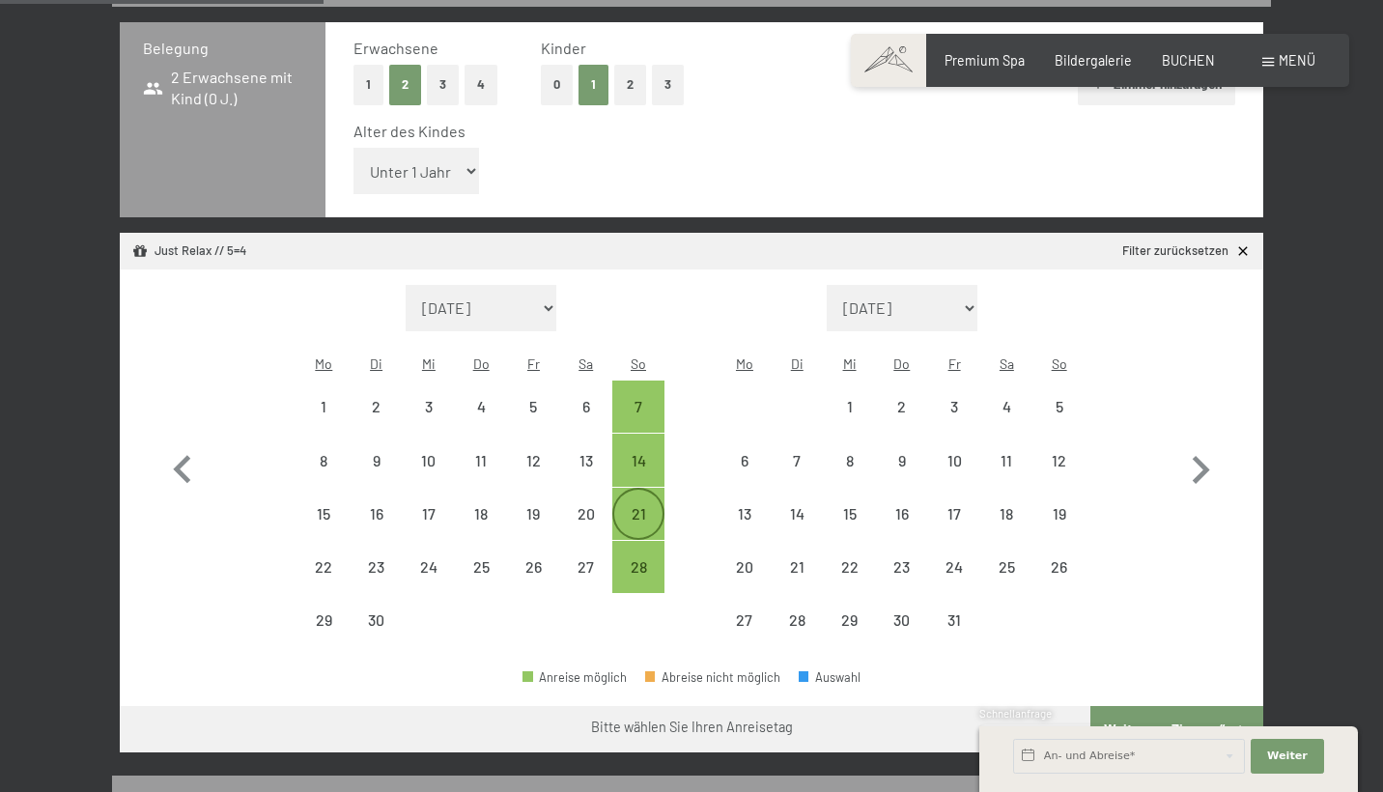
click at [645, 506] on div "21" at bounding box center [638, 530] width 48 height 48
select select "2025-09-01"
select select "2025-10-01"
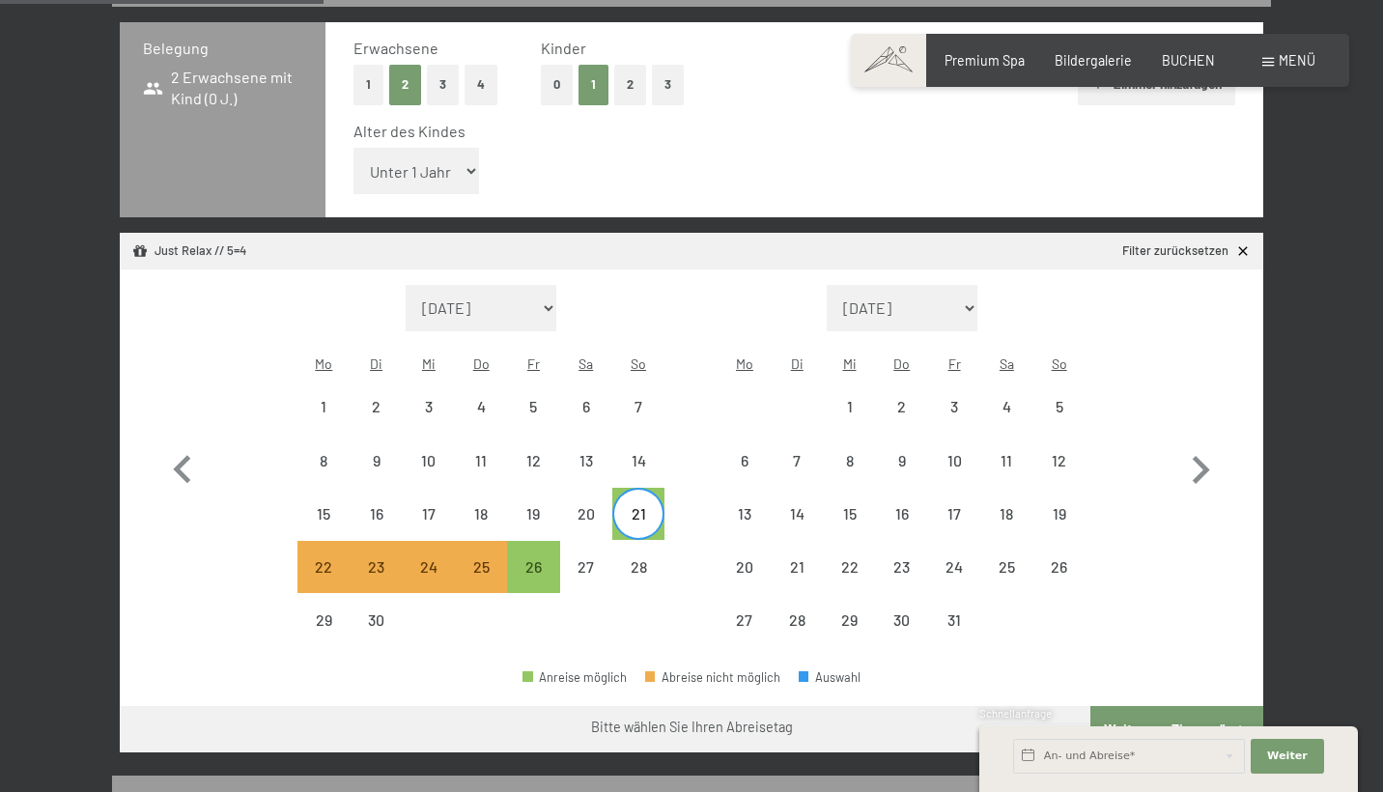
click at [1167, 706] on button "Weiter zu „Zimmer“" at bounding box center [1176, 729] width 173 height 46
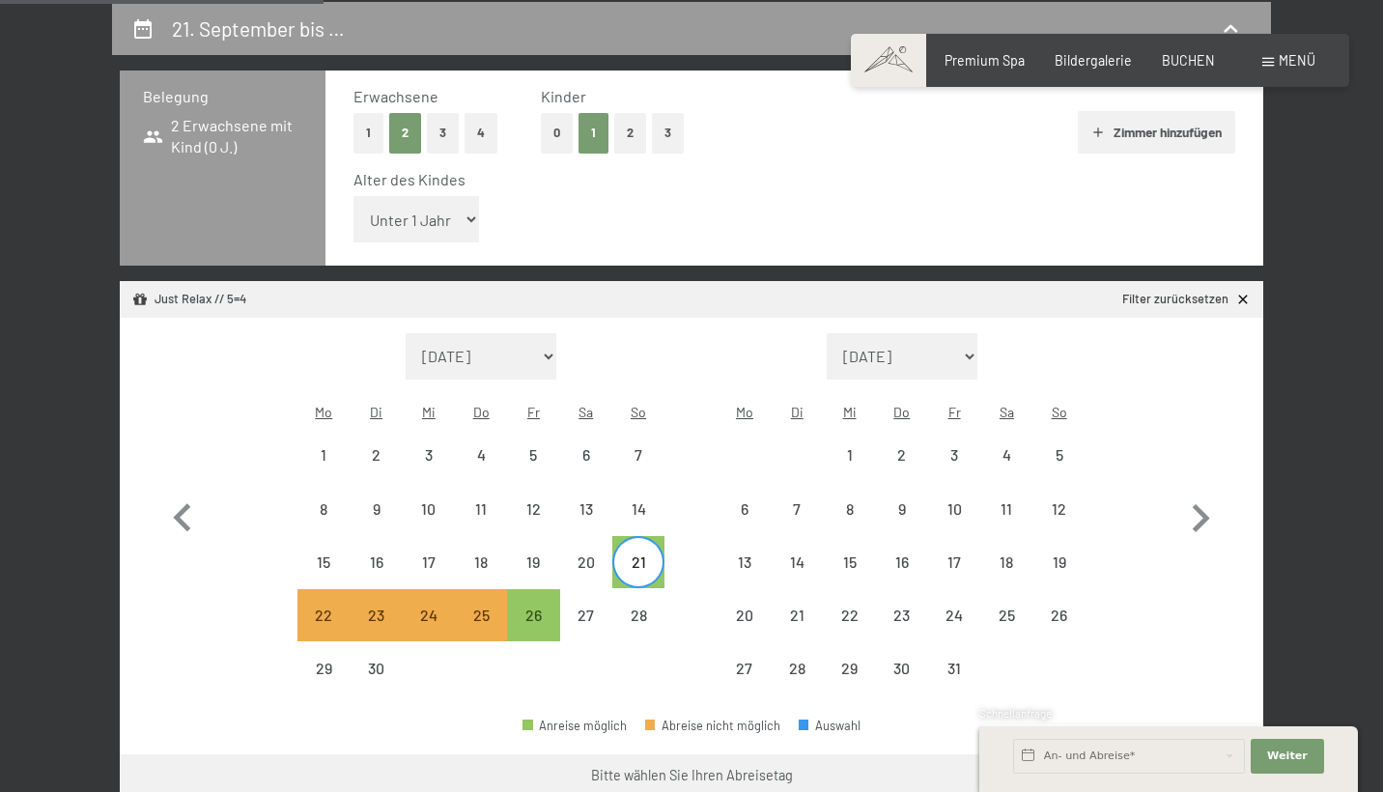
select select "2025-09-01"
select select "2025-10-01"
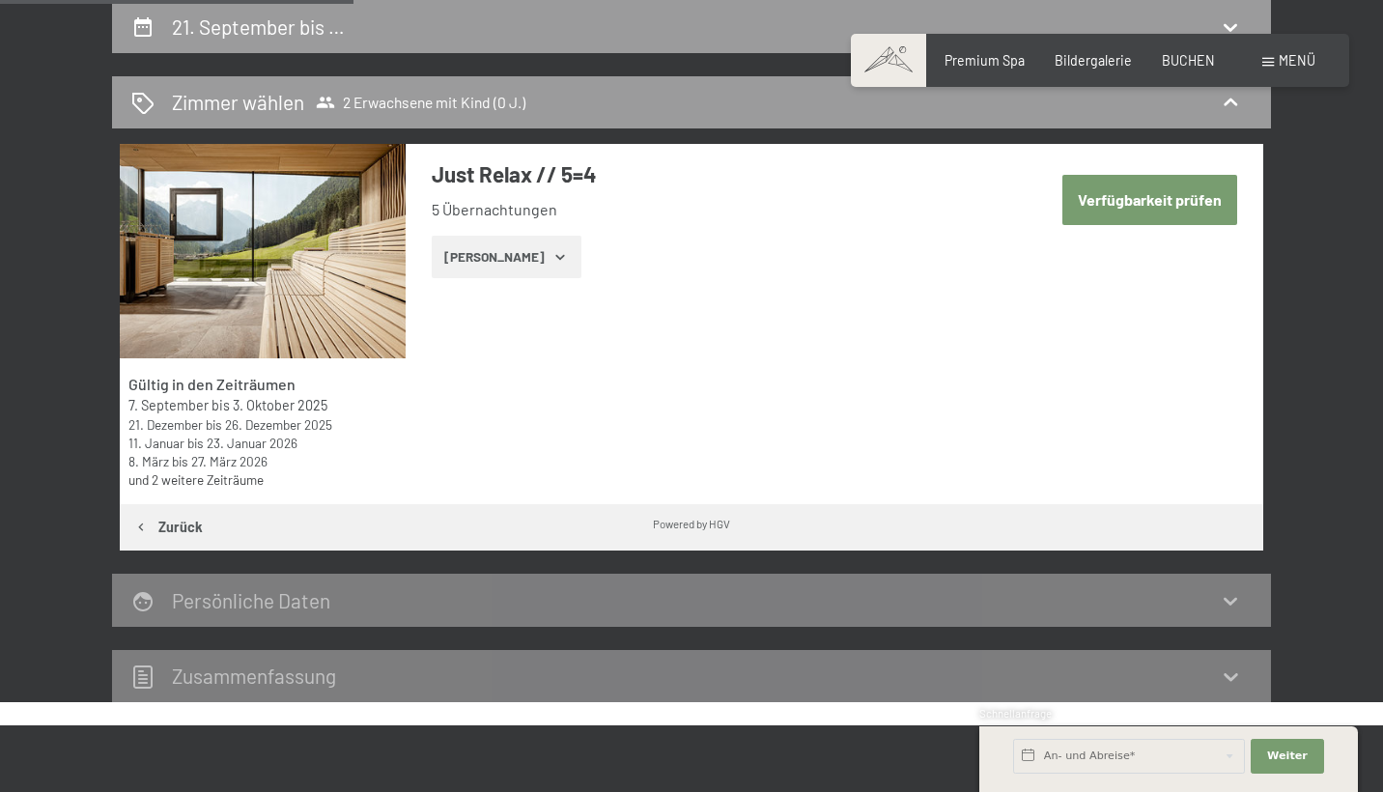
scroll to position [412, 0]
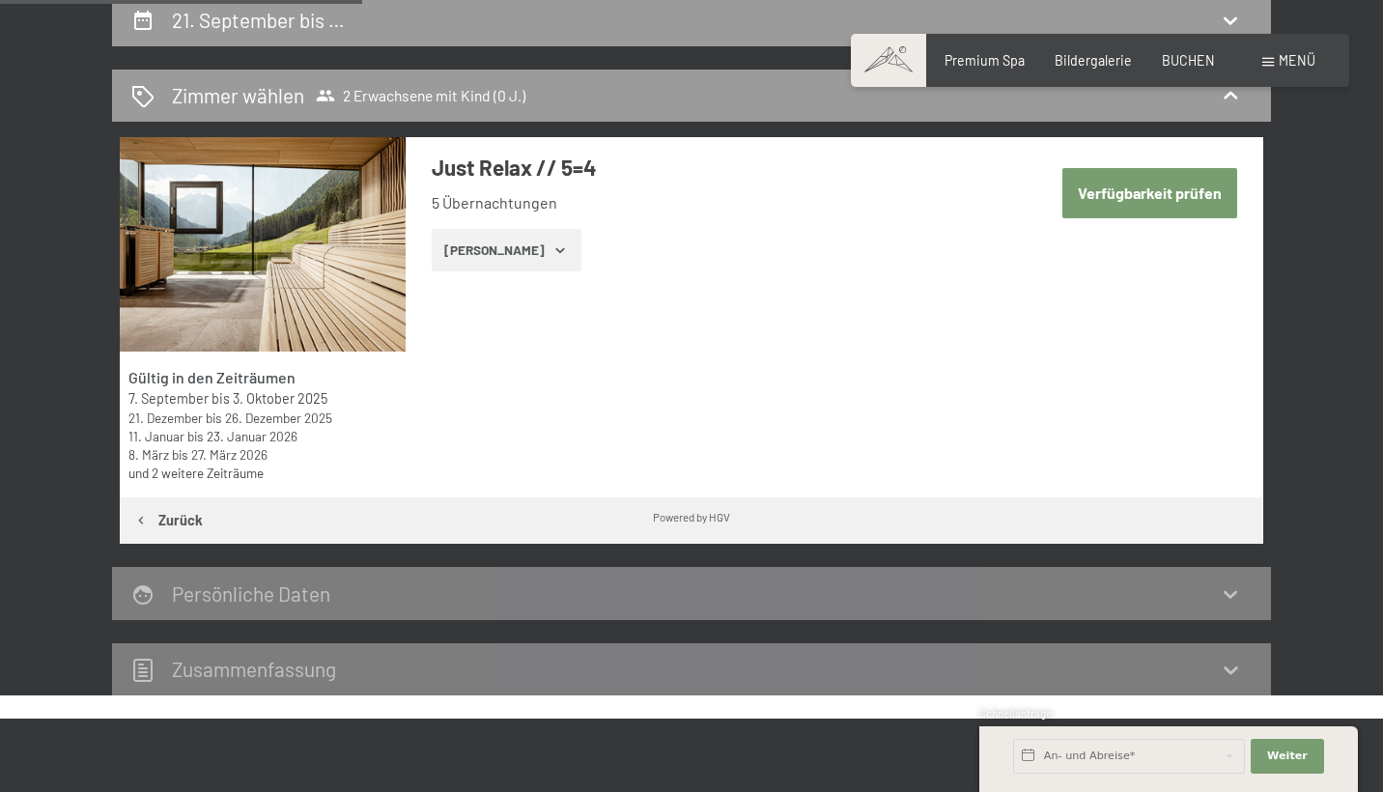
click at [1146, 197] on button "Verfügbarkeit prüfen" at bounding box center [1149, 192] width 175 height 49
select select "2025-09-01"
select select "2025-10-01"
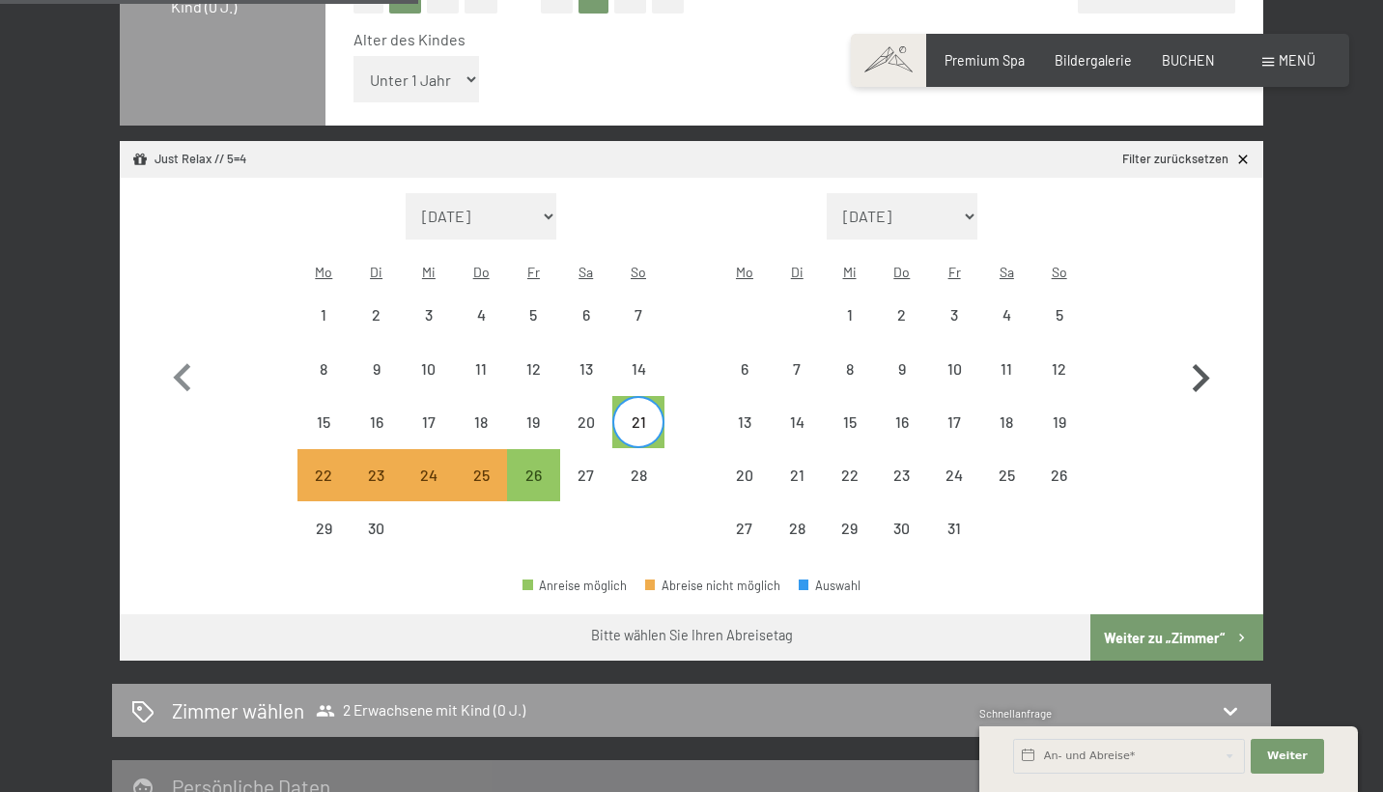
scroll to position [557, 0]
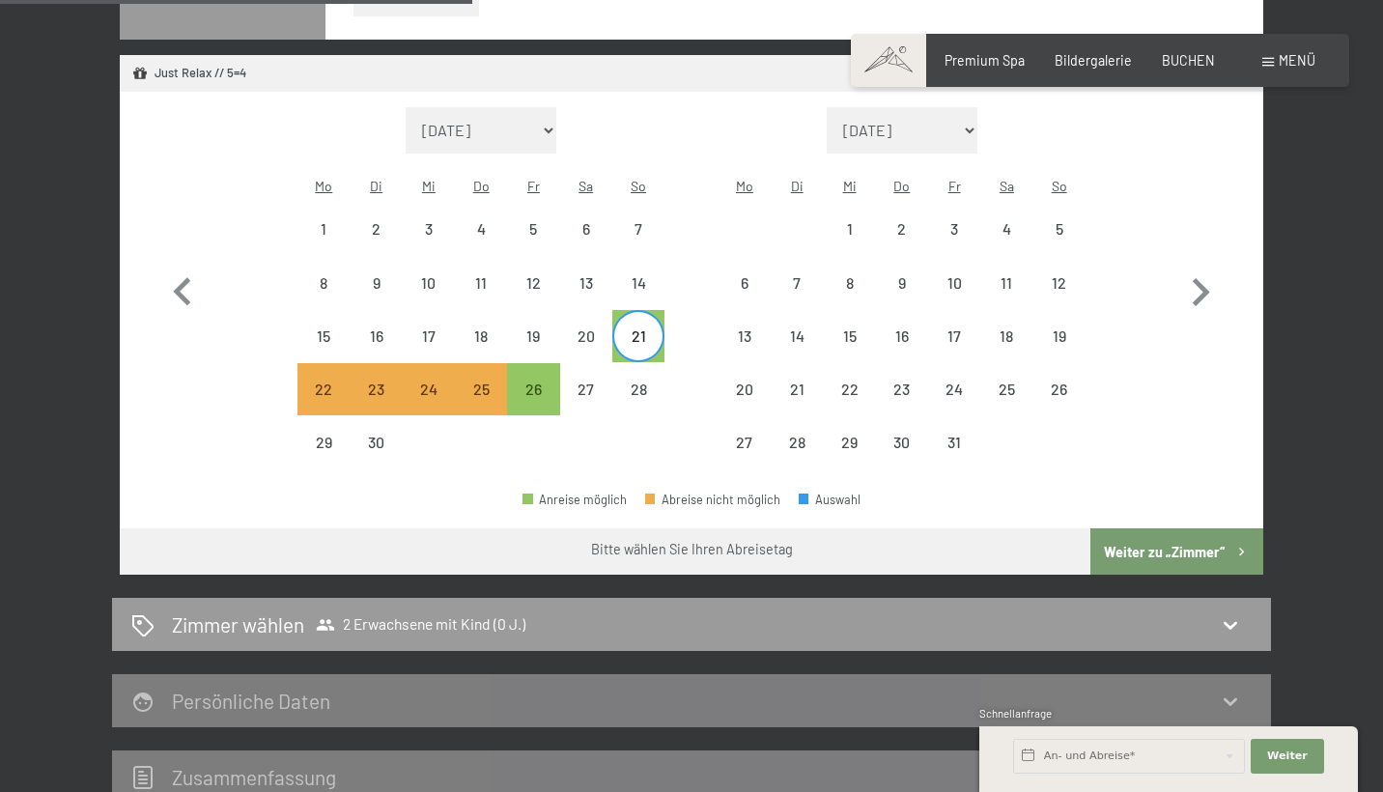
click at [1169, 528] on button "Weiter zu „Zimmer“" at bounding box center [1176, 551] width 173 height 46
select select "2025-09-01"
select select "2025-10-01"
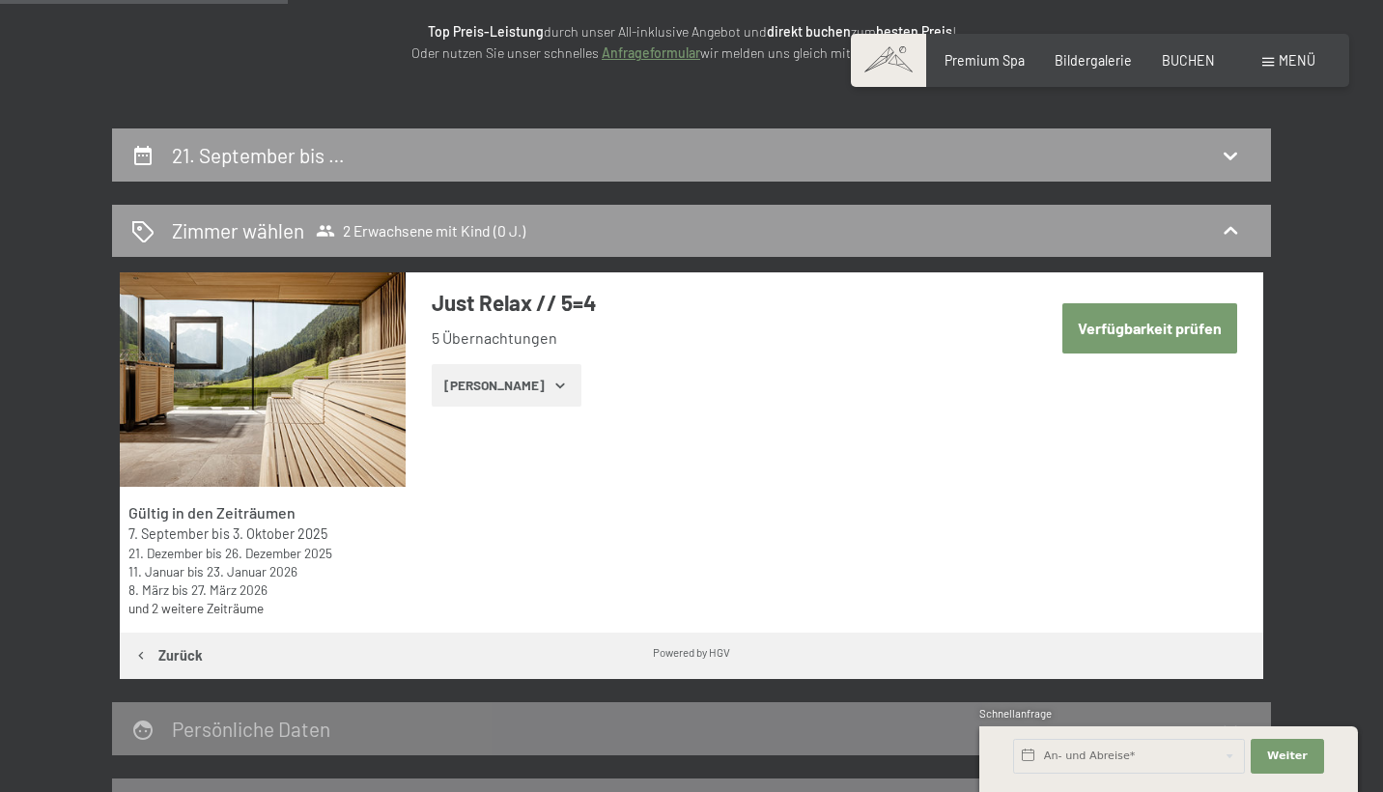
scroll to position [212, 0]
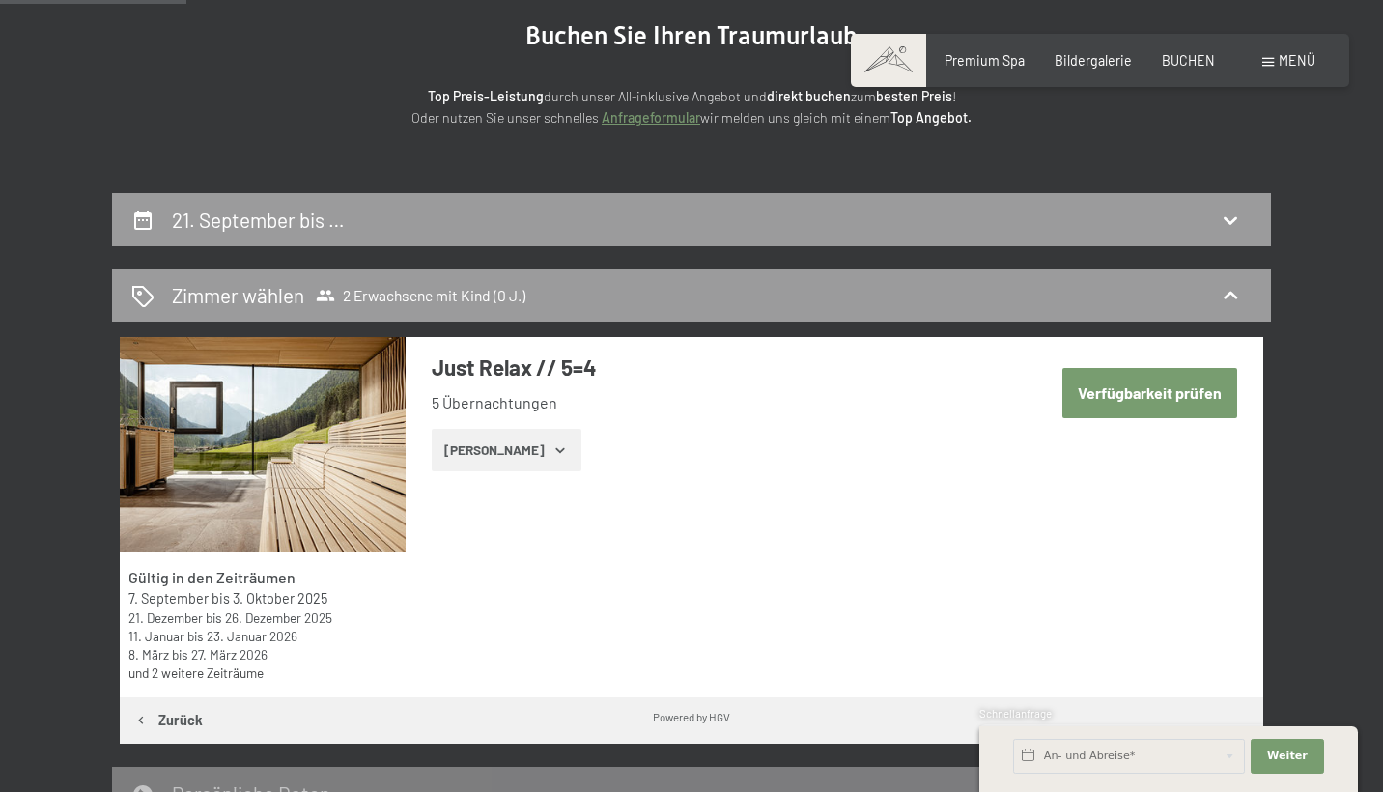
click at [550, 459] on span "Einwilligung Marketing*" at bounding box center [583, 450] width 159 height 19
click at [495, 459] on input "Einwilligung Marketing*" at bounding box center [484, 450] width 19 height 19
click at [537, 448] on span "Einwilligung Marketing*" at bounding box center [583, 450] width 159 height 19
click at [495, 448] on input "Einwilligung Marketing*" at bounding box center [484, 450] width 19 height 19
checkbox input "false"
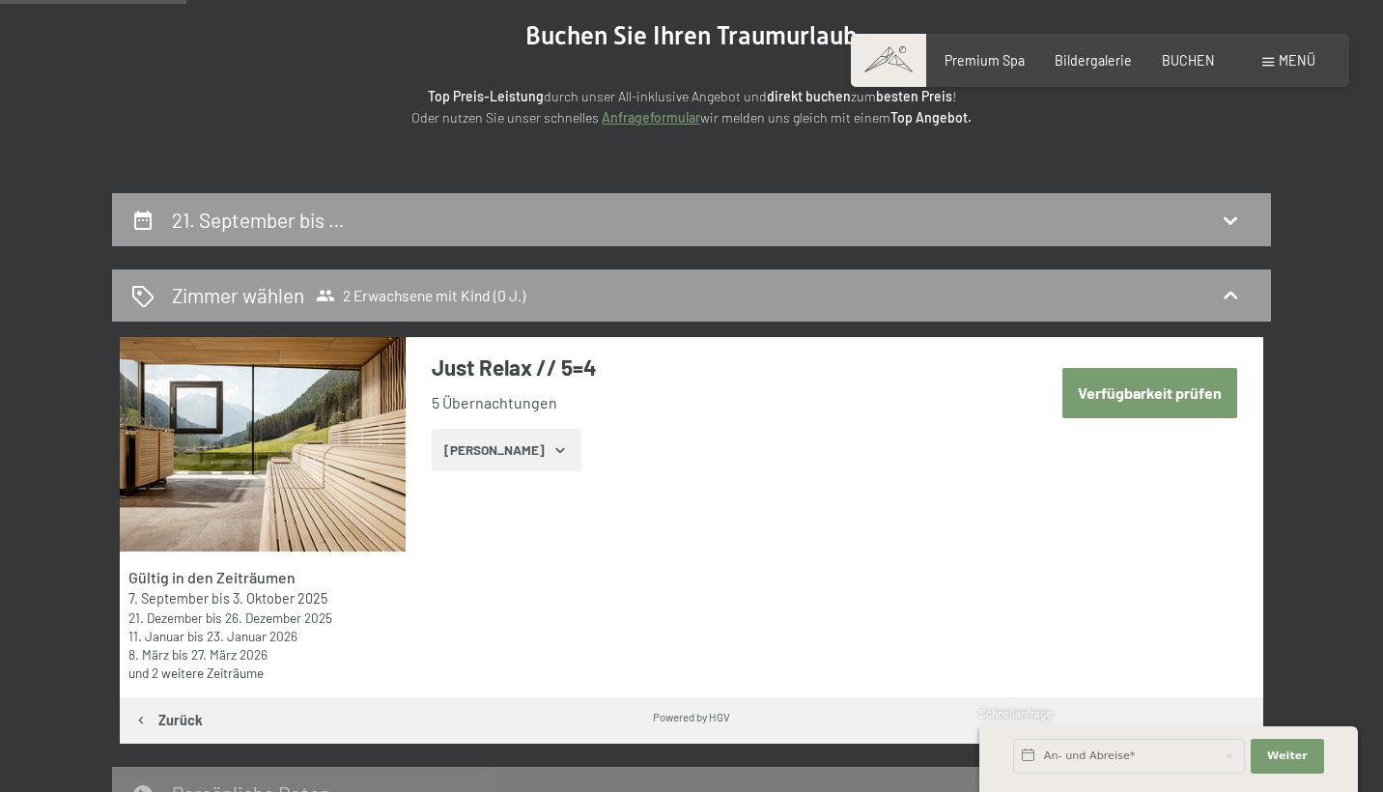
click at [552, 442] on icon "button" at bounding box center [559, 449] width 15 height 15
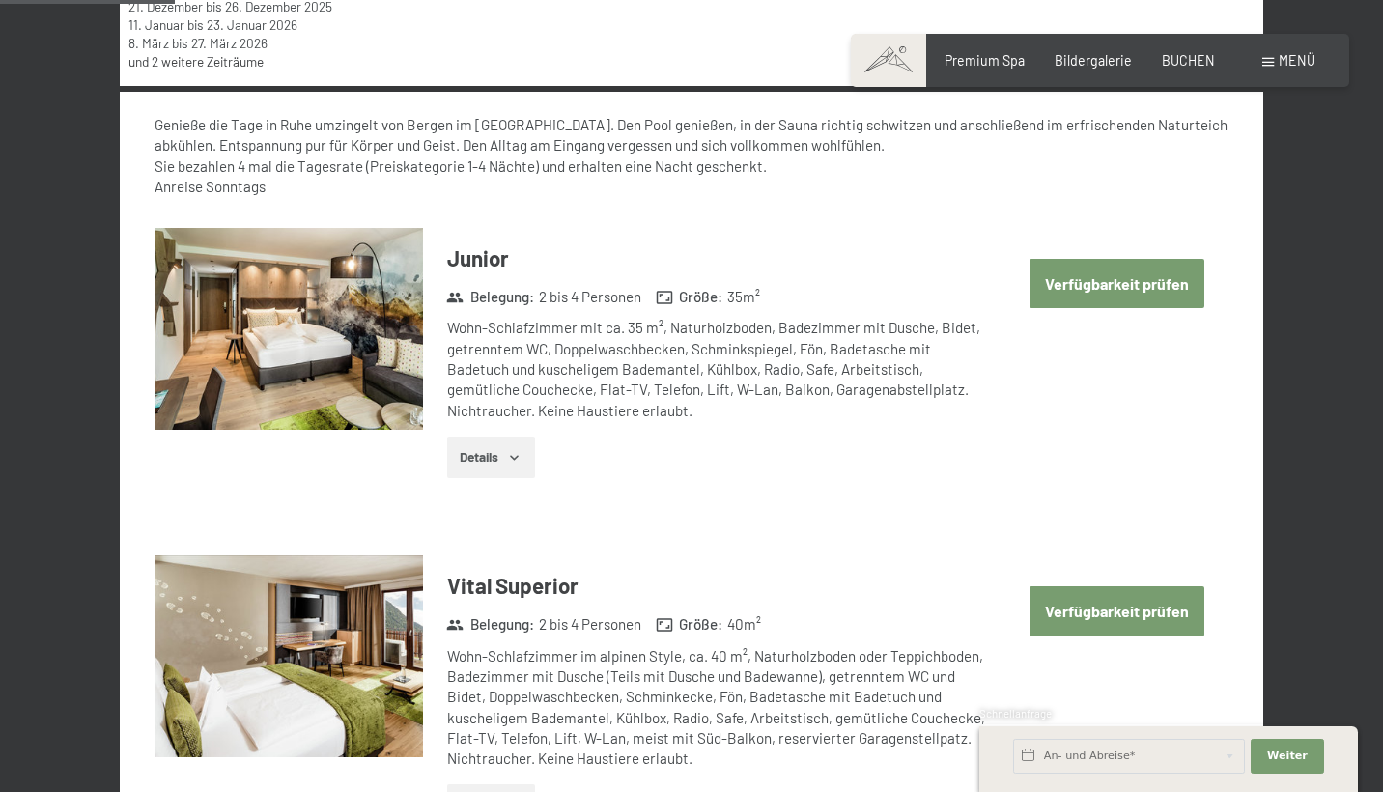
scroll to position [807, 0]
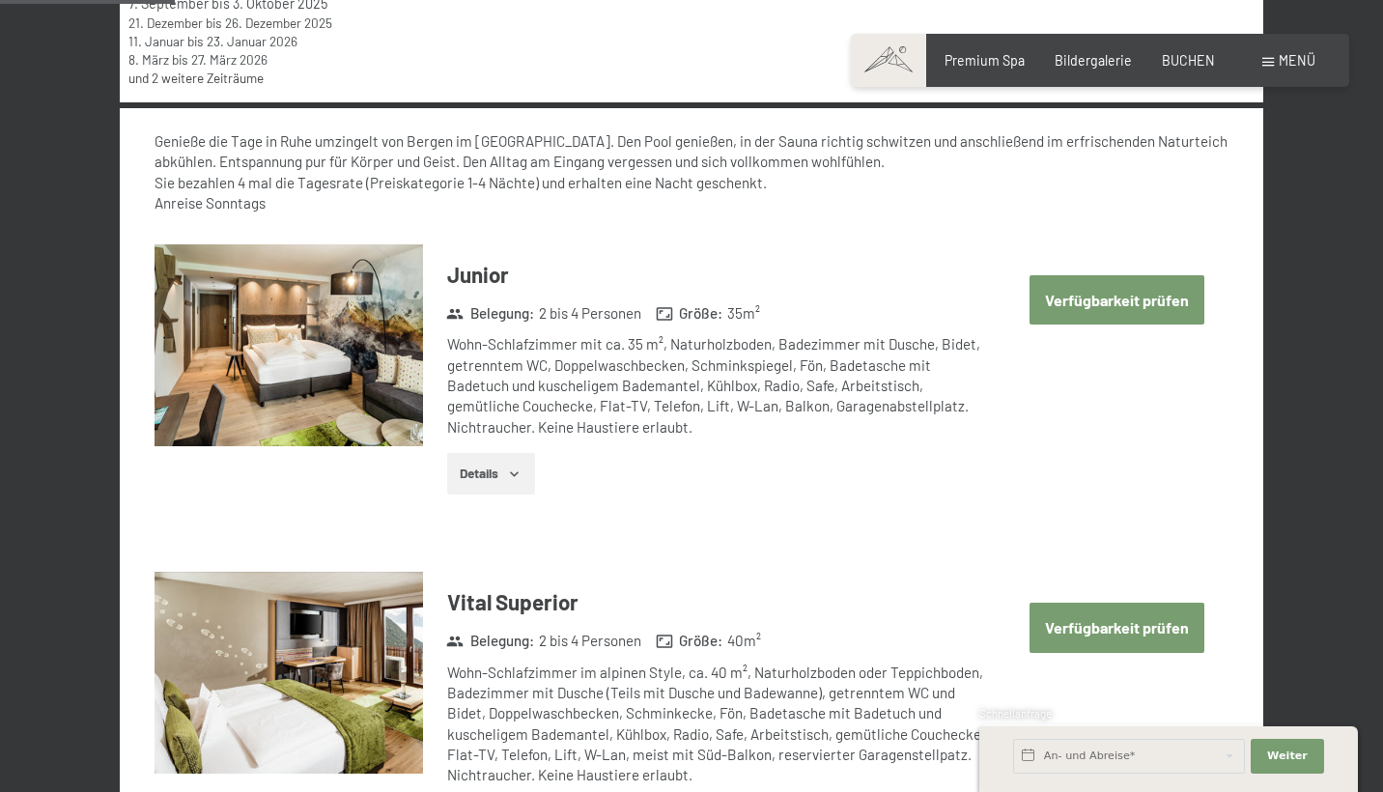
click at [1100, 285] on button "Verfügbarkeit prüfen" at bounding box center [1117, 299] width 175 height 49
select select "2025-09-01"
select select "2025-10-01"
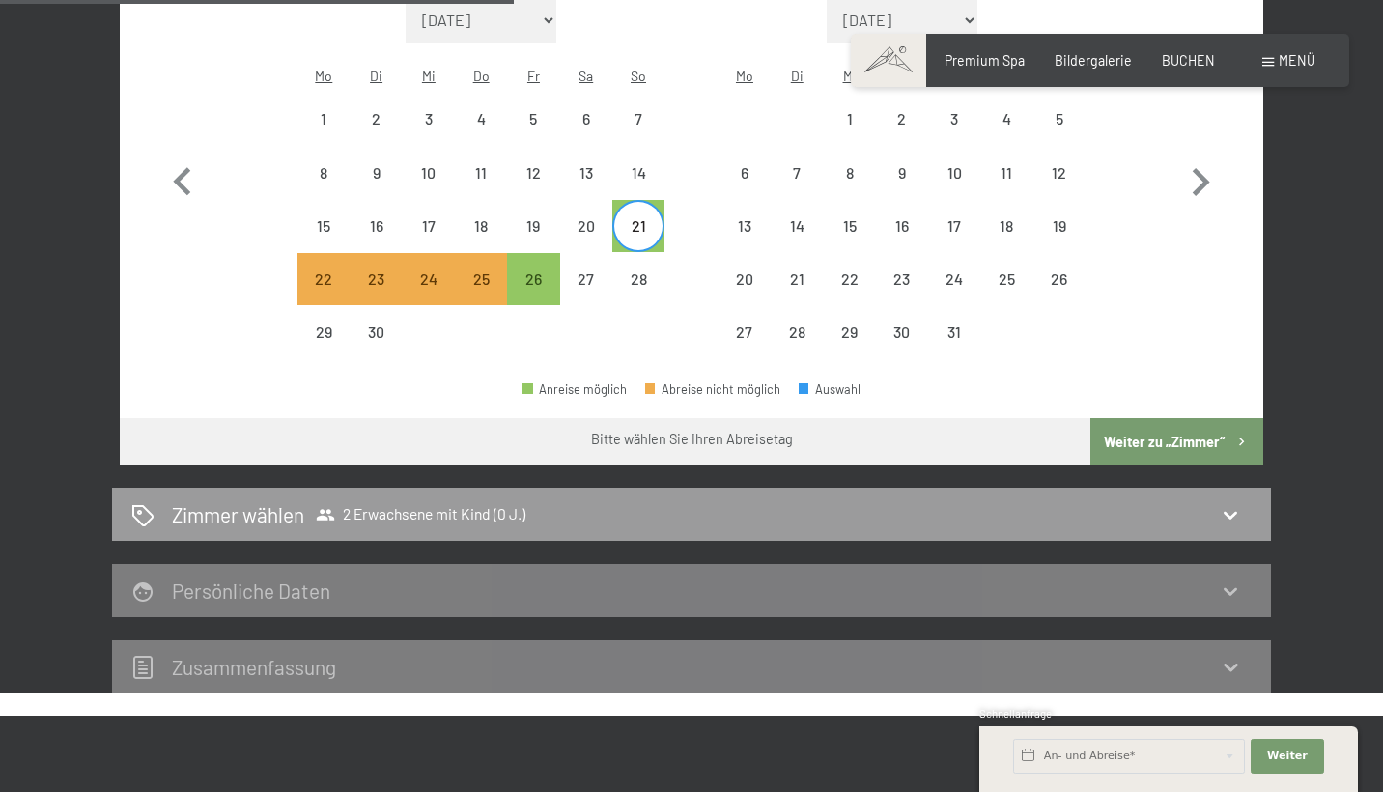
scroll to position [774, 0]
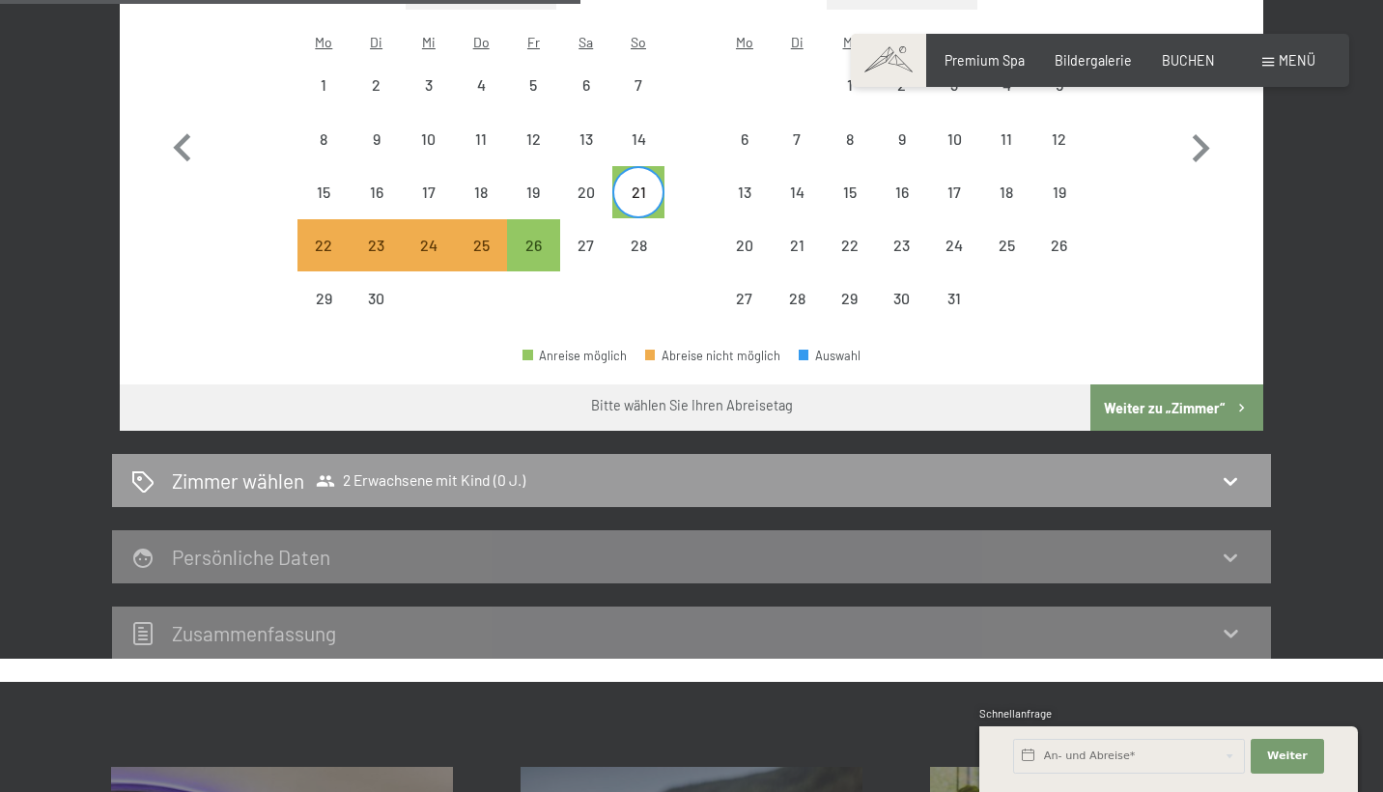
click at [1143, 384] on button "Weiter zu „Zimmer“" at bounding box center [1176, 407] width 173 height 46
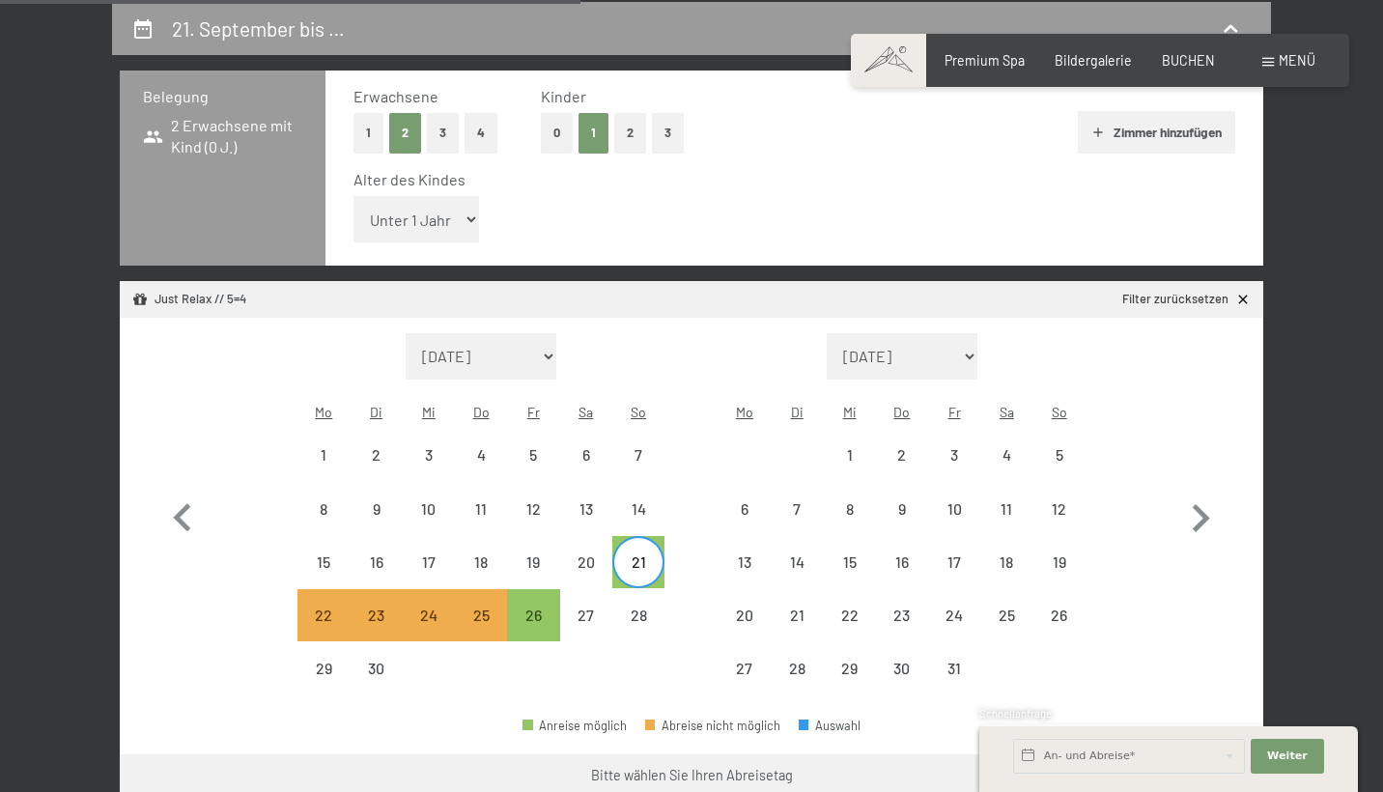
select select "2025-09-01"
select select "2025-10-01"
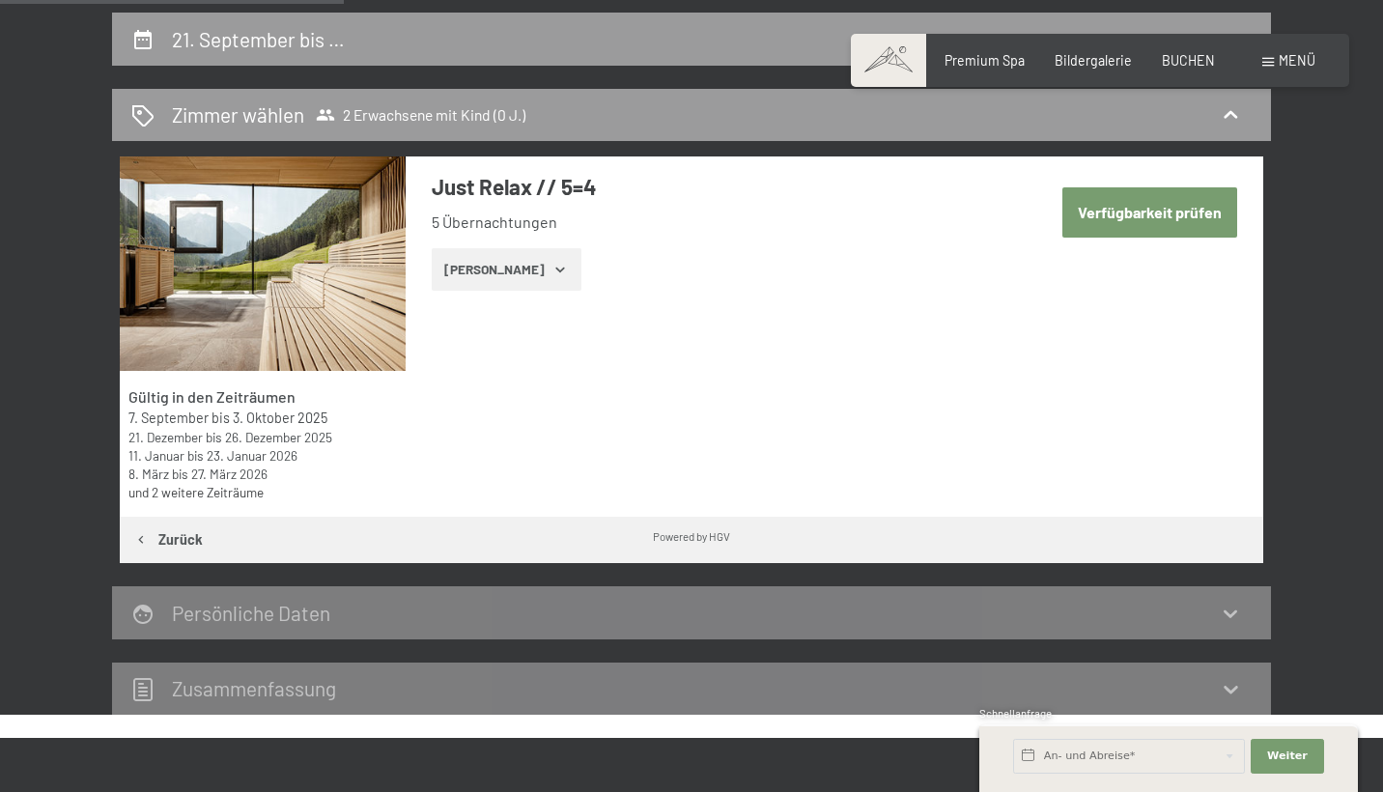
scroll to position [391, 0]
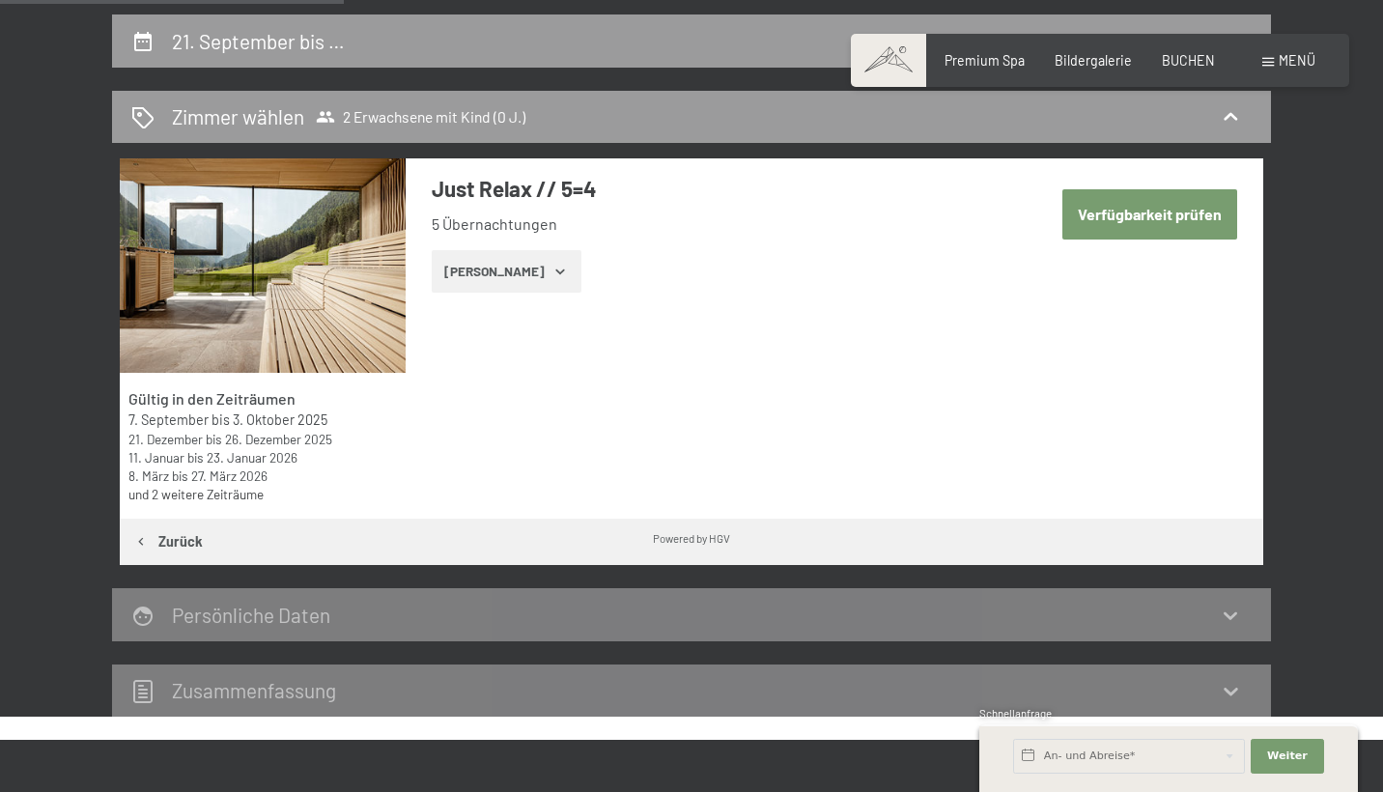
click at [1188, 216] on button "Verfügbarkeit prüfen" at bounding box center [1149, 213] width 175 height 49
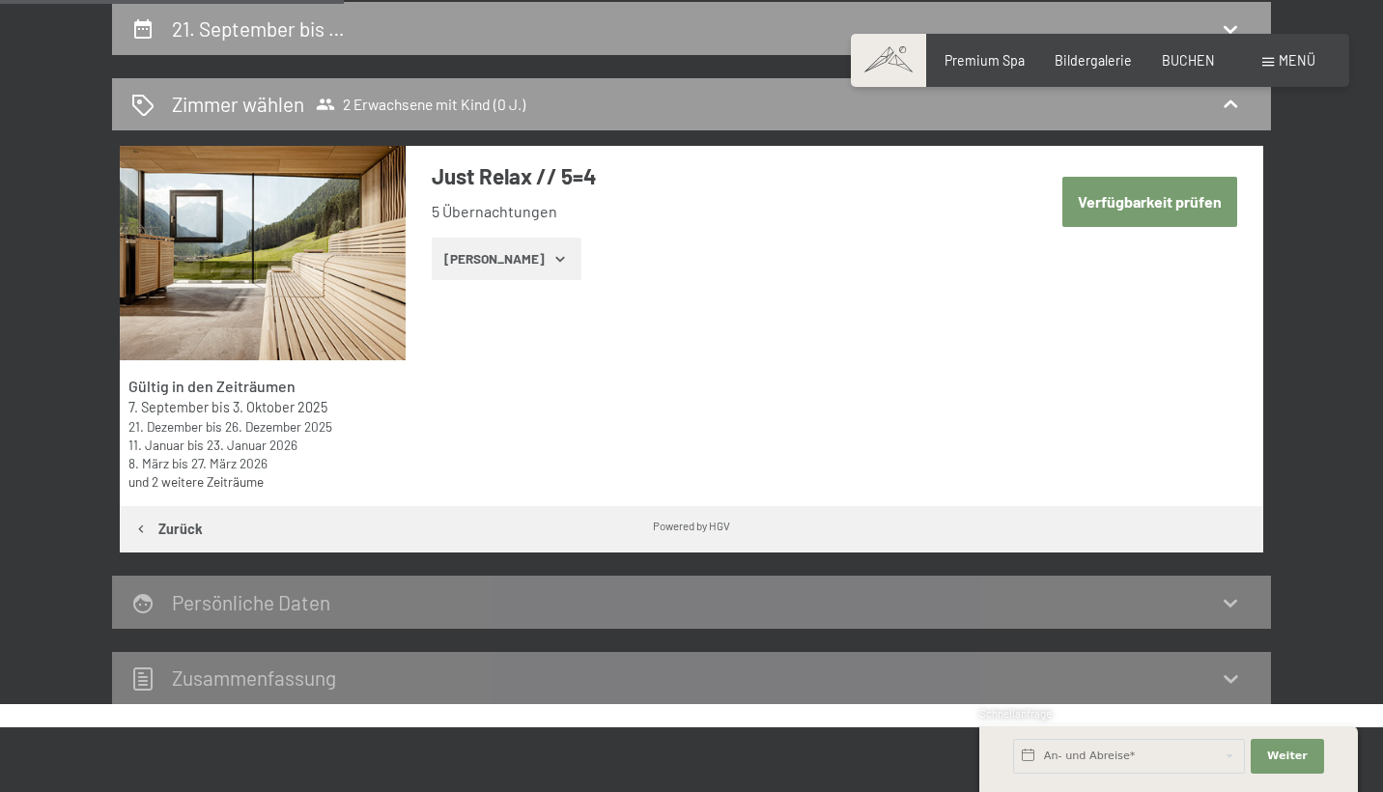
select select "2025-09-01"
select select "2025-10-01"
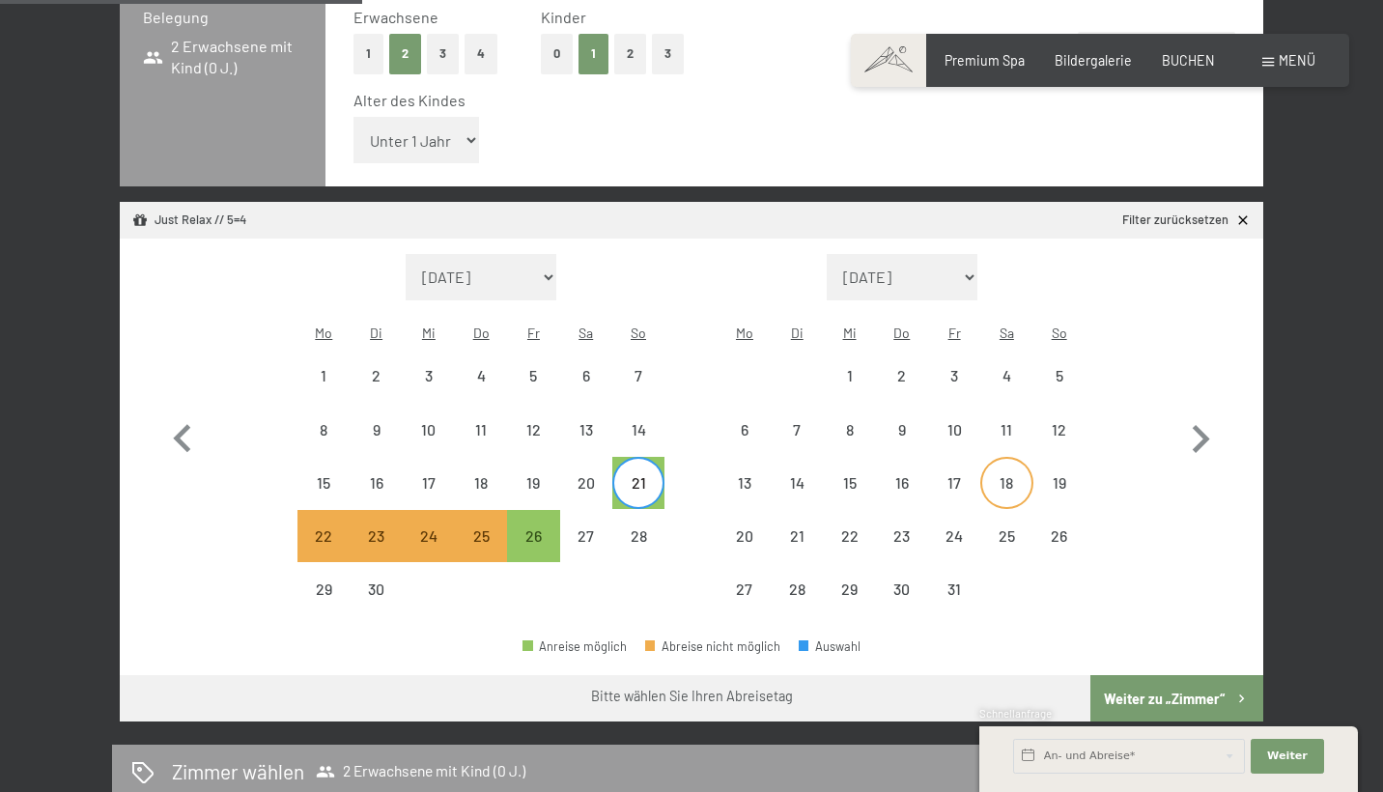
scroll to position [479, 0]
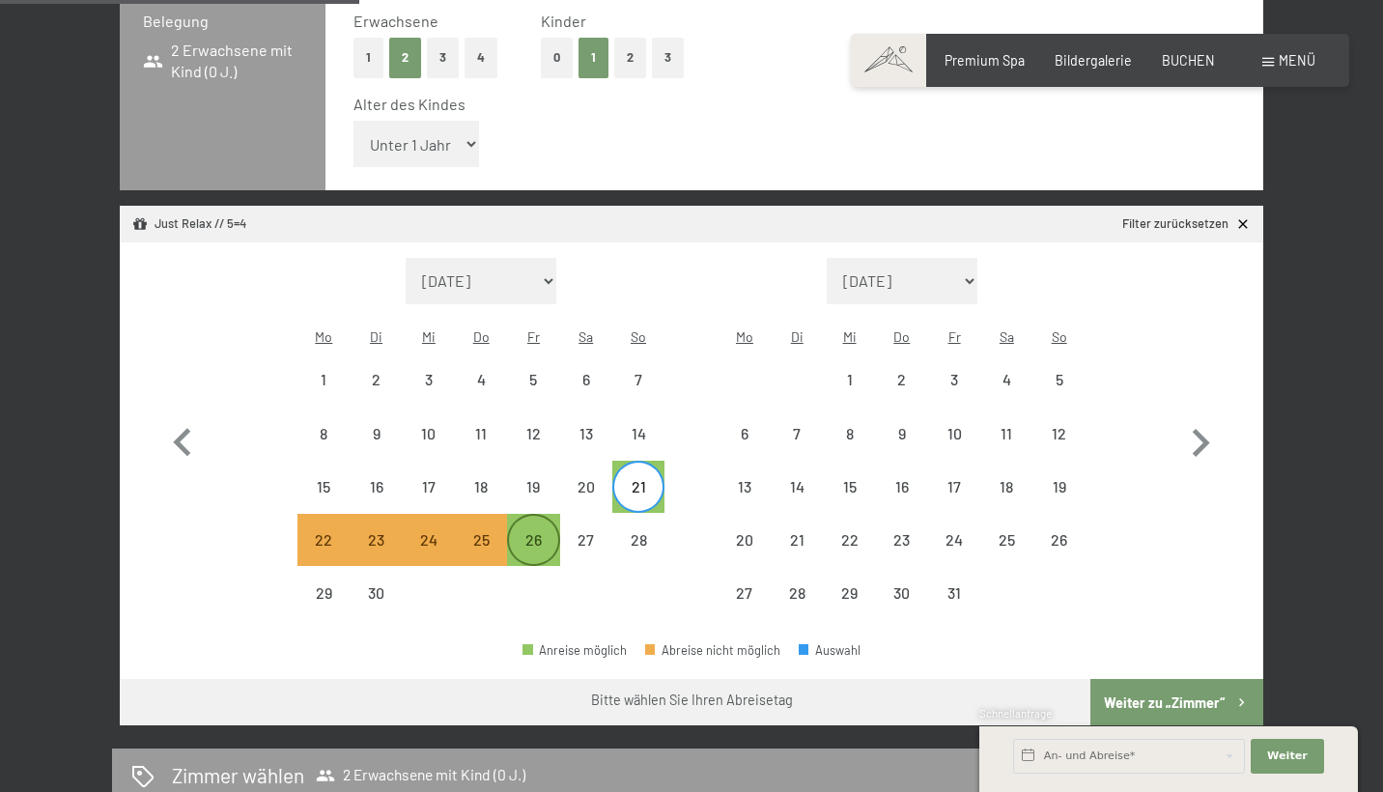
click at [536, 532] on div "26" at bounding box center [533, 556] width 48 height 48
select select "2025-09-01"
select select "2025-10-01"
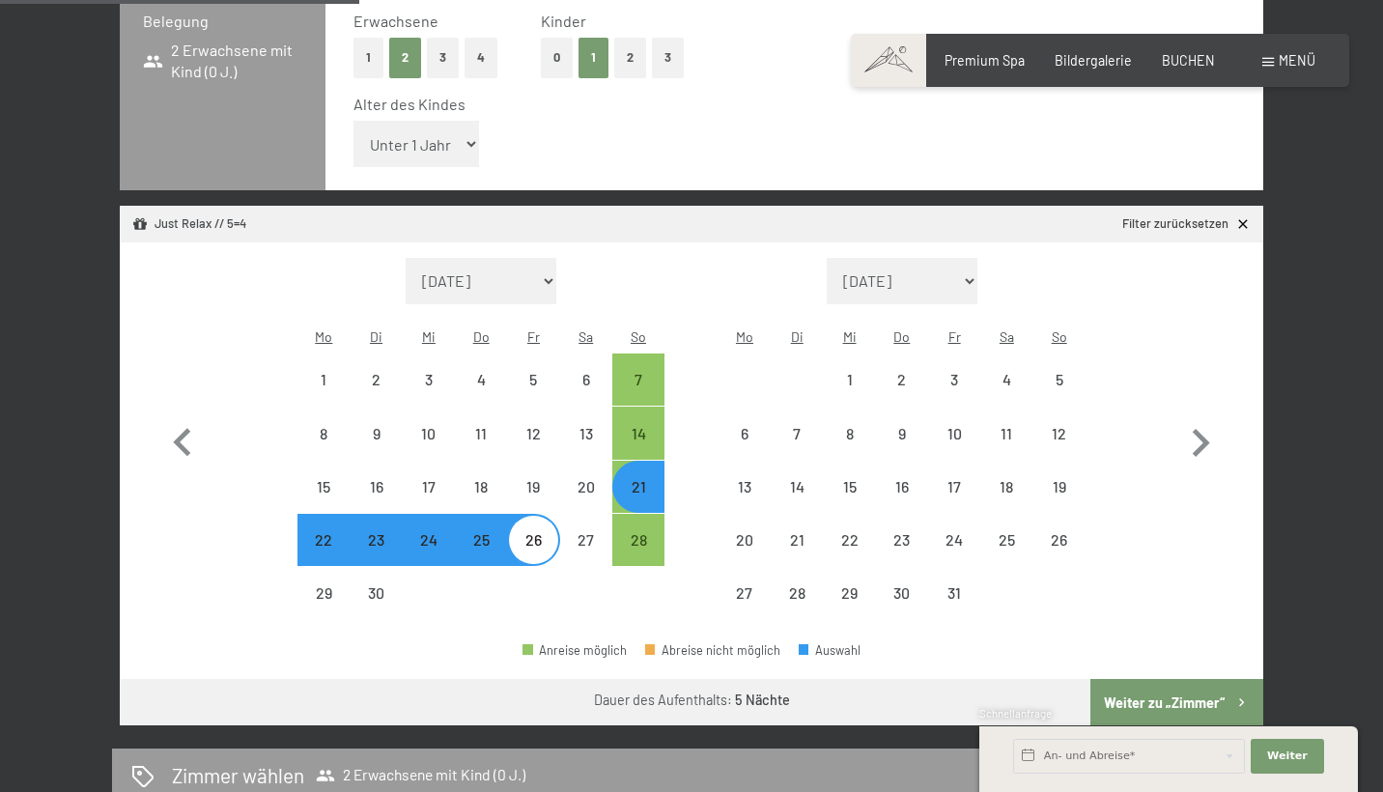
select select "2025-09-01"
select select "2025-10-01"
click at [1115, 679] on button "Weiter zu „Zimmer“" at bounding box center [1176, 702] width 173 height 46
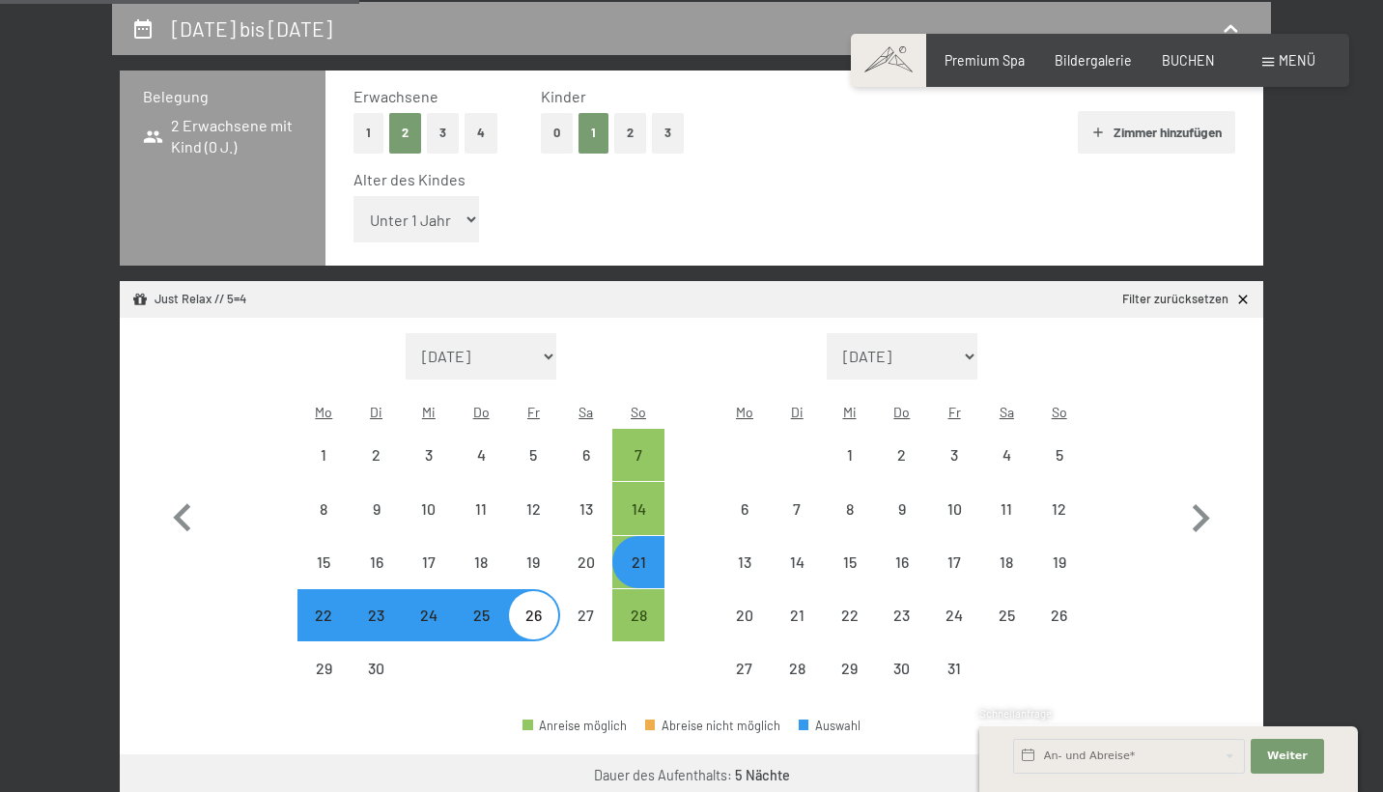
select select "2025-09-01"
select select "2025-10-01"
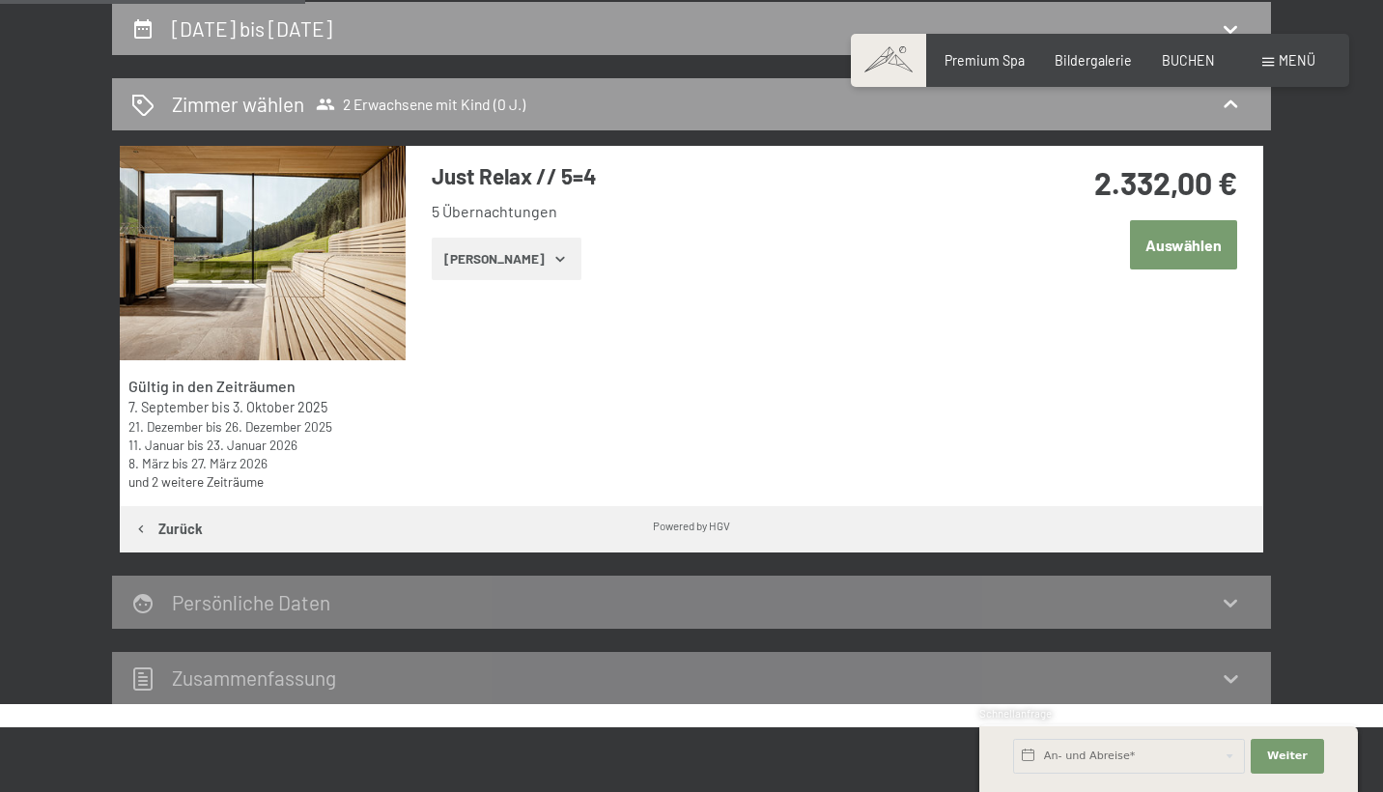
click at [525, 259] on button "Zeige Zimmer" at bounding box center [507, 259] width 150 height 42
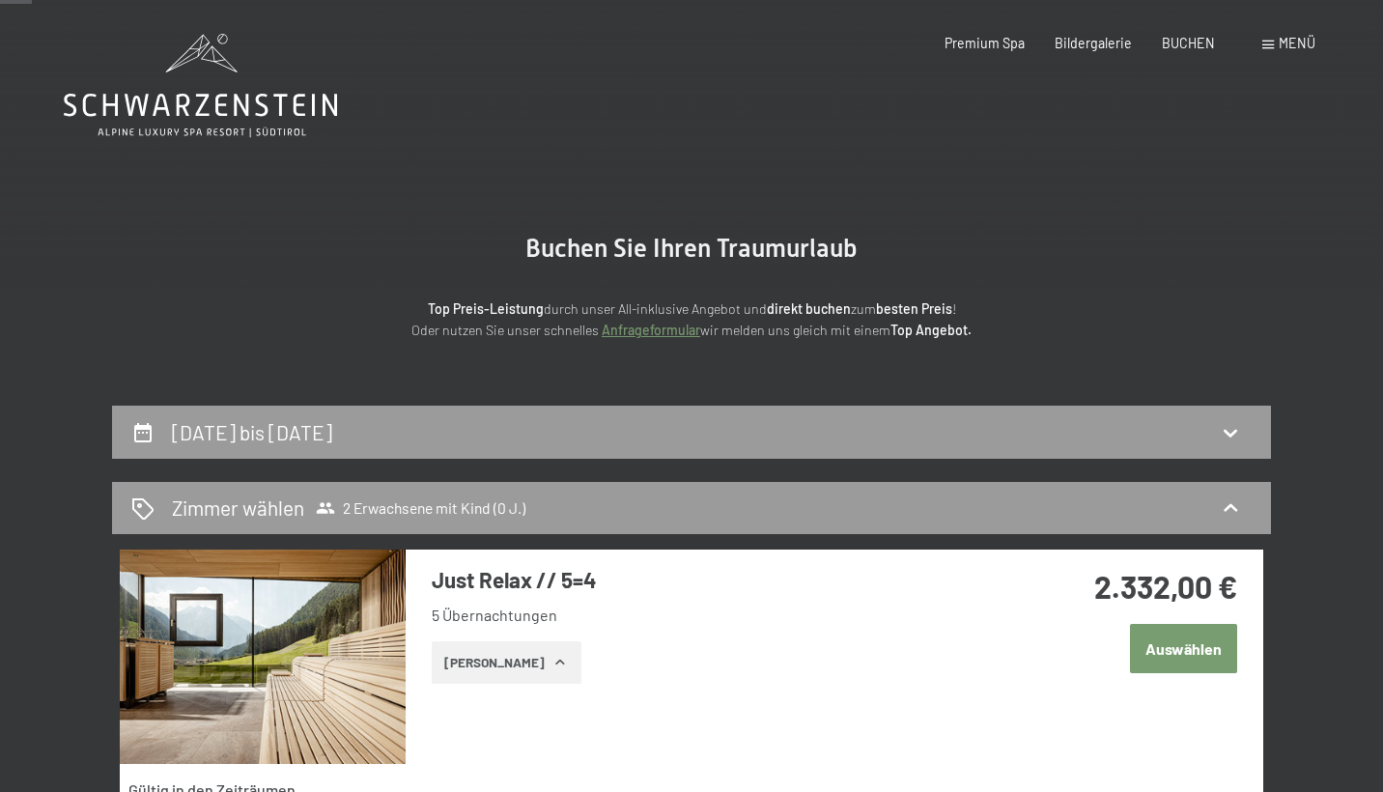
scroll to position [0, 0]
